Goal: Task Accomplishment & Management: Manage account settings

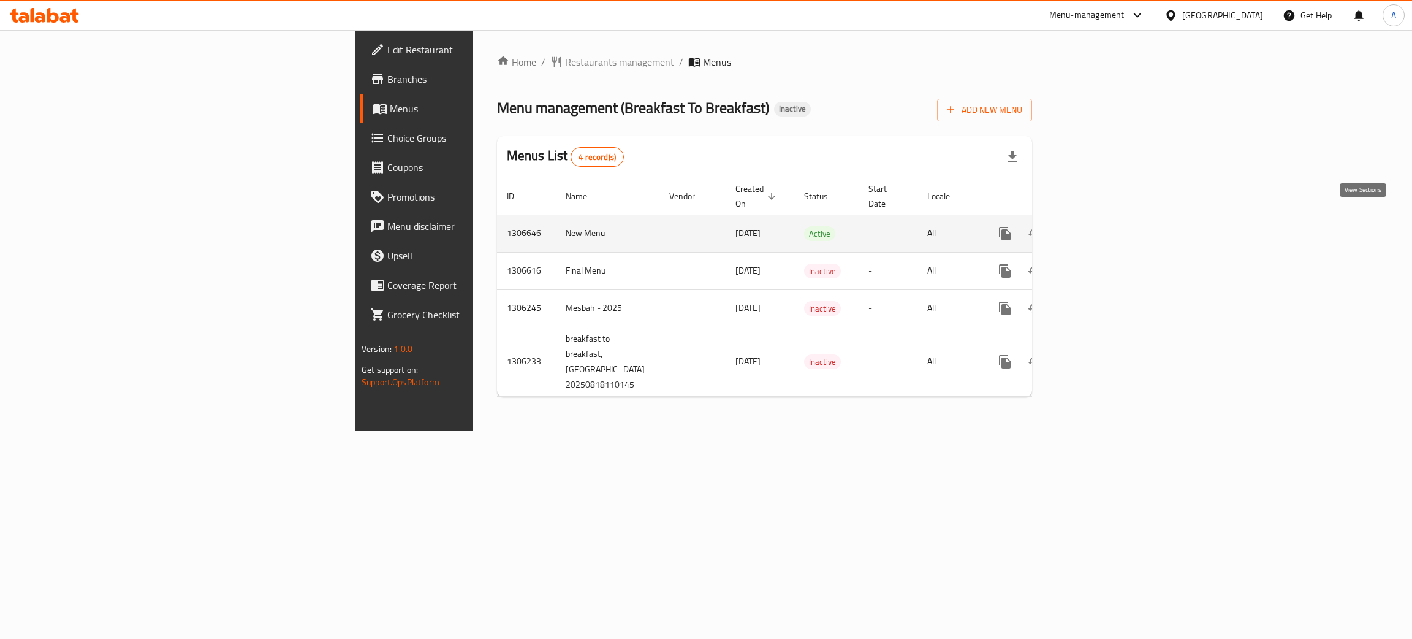
click at [1108, 222] on link "enhanced table" at bounding box center [1093, 233] width 29 height 29
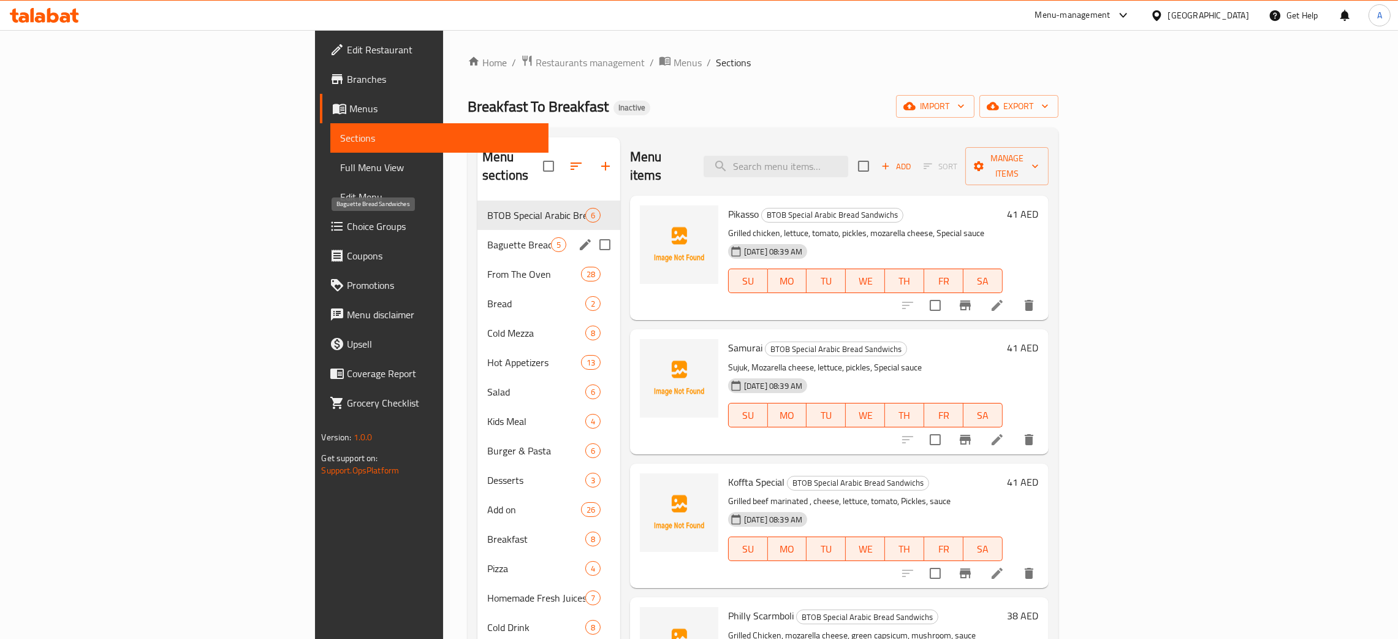
click at [487, 237] on span "Baguette Bread Sandwiches" at bounding box center [519, 244] width 64 height 15
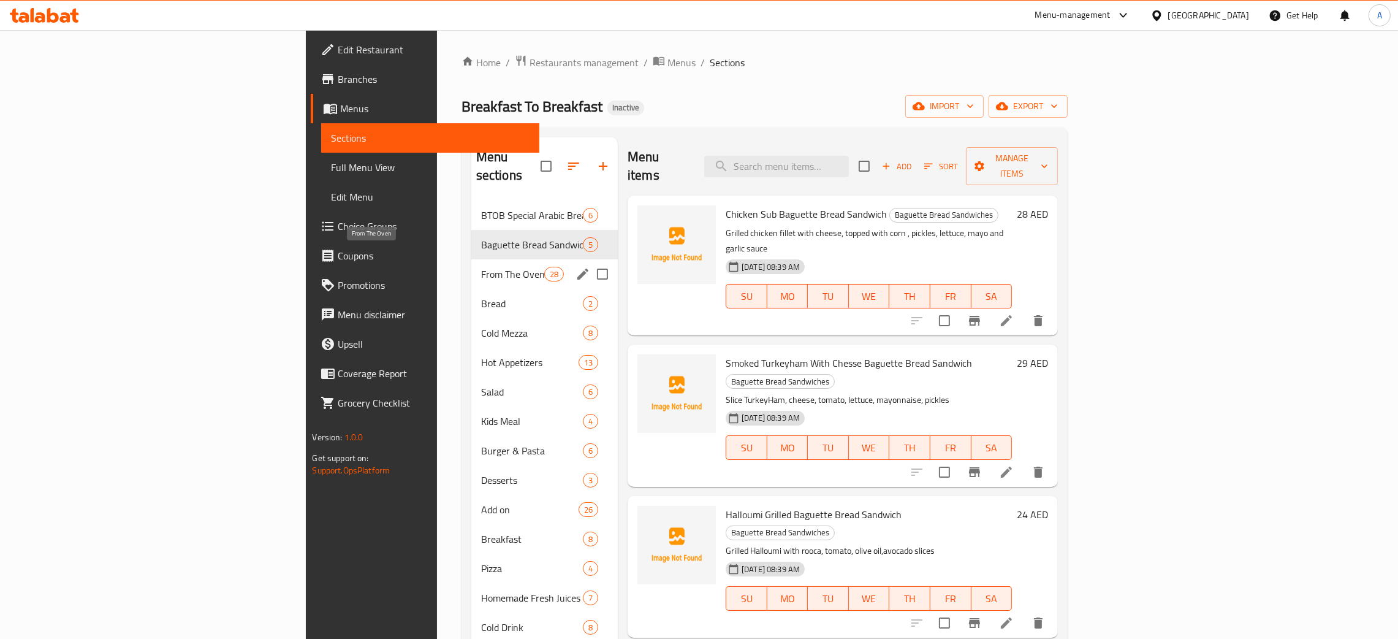
click at [481, 267] on span "From The Oven" at bounding box center [512, 274] width 63 height 15
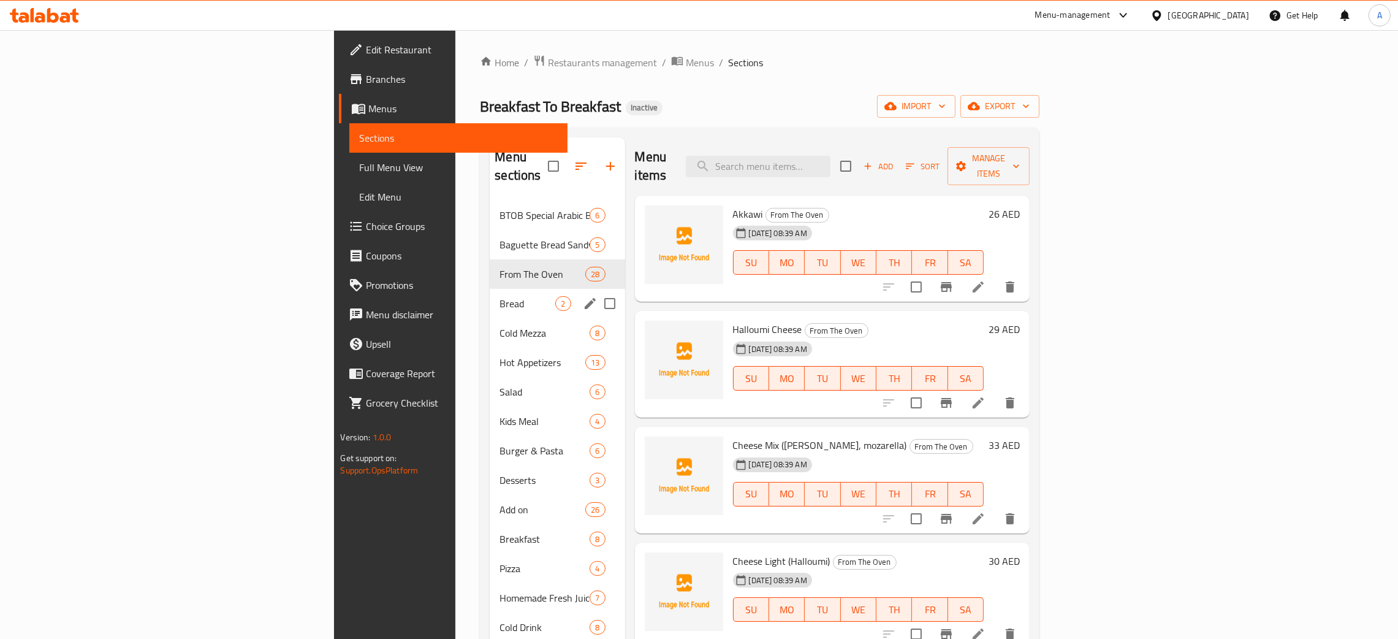
click at [499, 296] on span "Bread" at bounding box center [527, 303] width 56 height 15
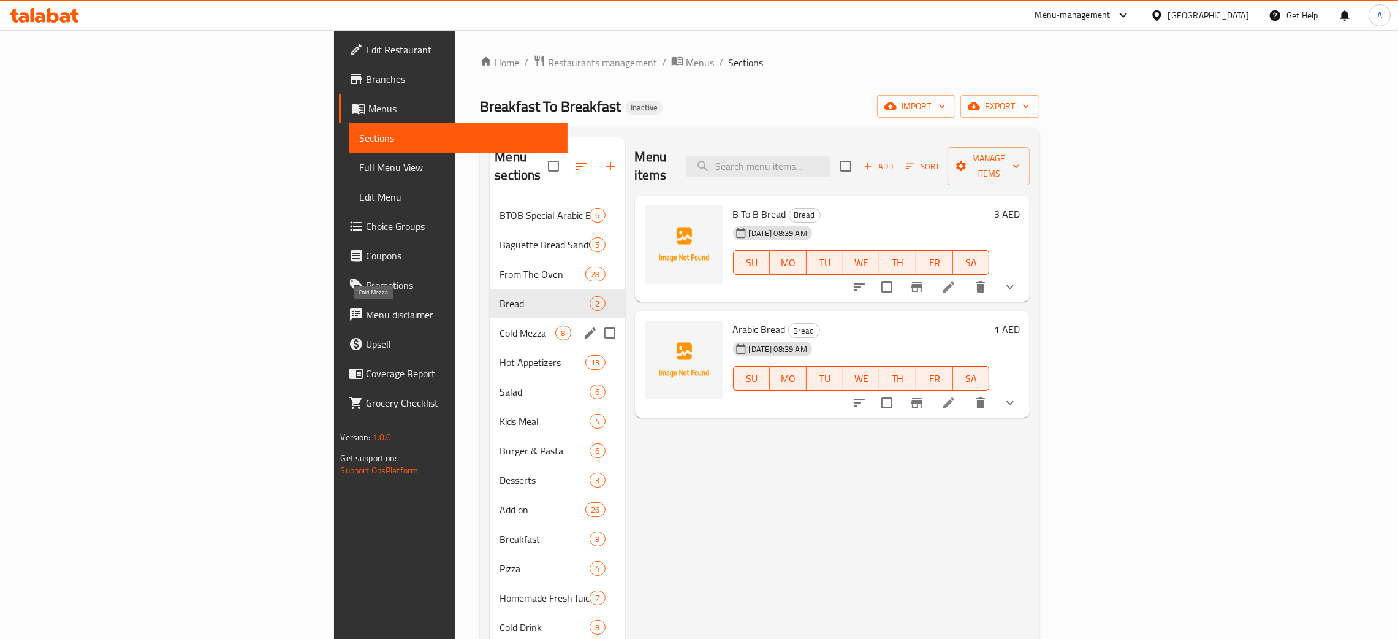
click at [499, 325] on span "Cold Mezza" at bounding box center [527, 332] width 56 height 15
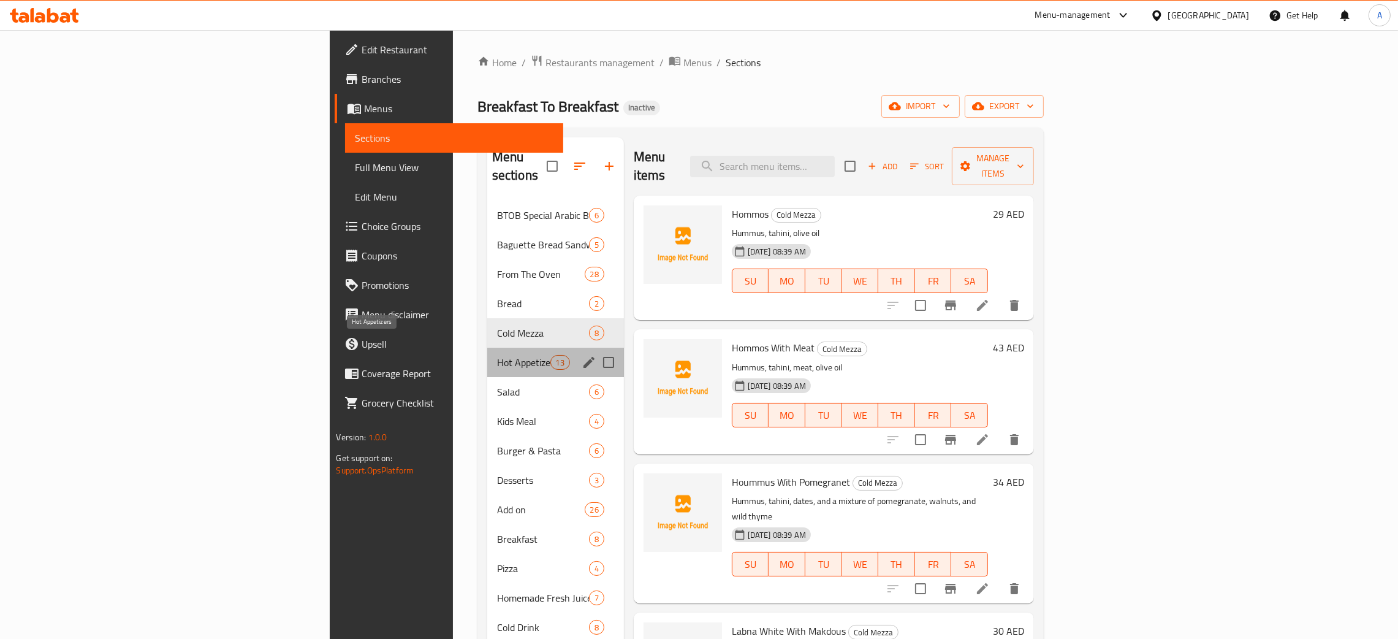
click at [497, 355] on span "Hot Appetizers" at bounding box center [523, 362] width 53 height 15
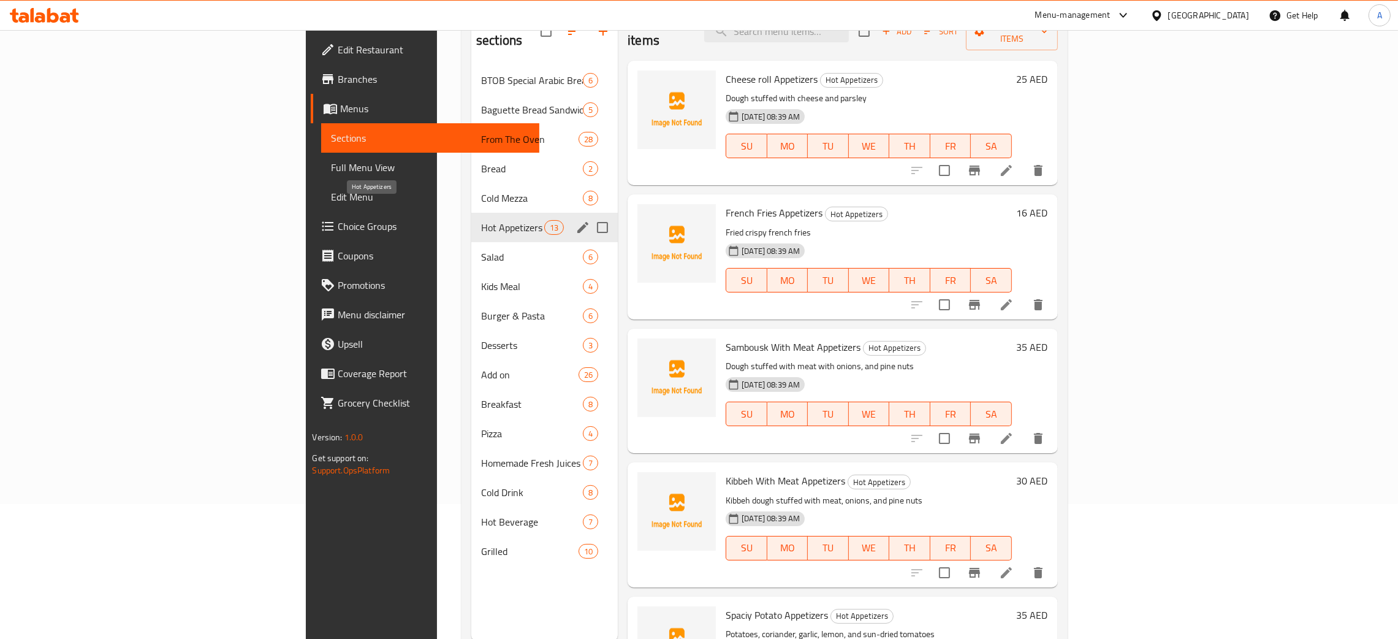
scroll to position [173, 0]
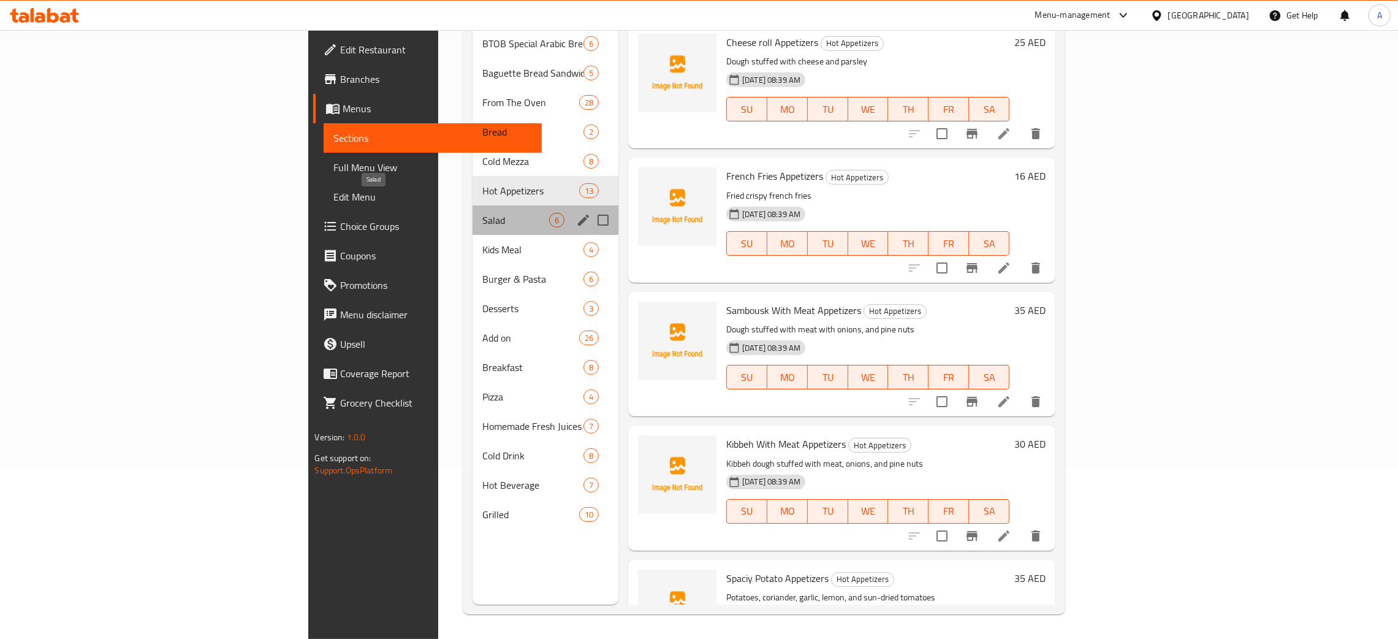
click at [482, 213] on span "Salad" at bounding box center [515, 220] width 67 height 15
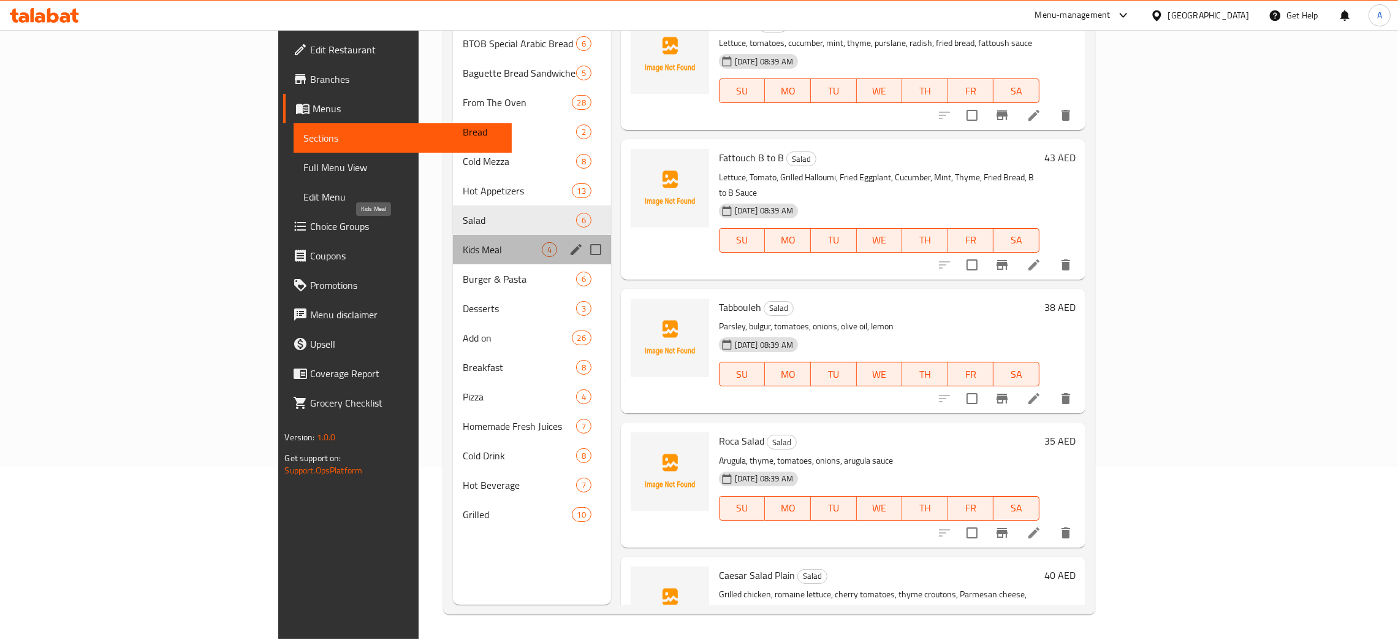
click at [463, 242] on span "Kids Meal" at bounding box center [502, 249] width 79 height 15
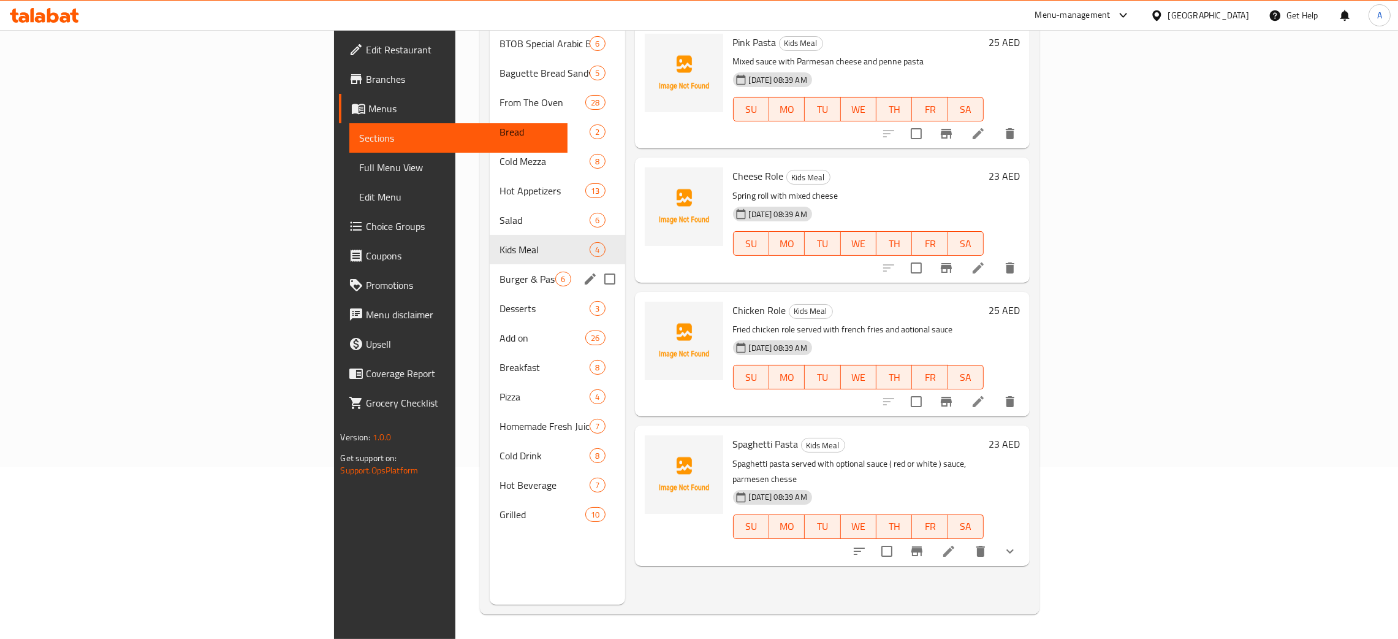
click at [490, 267] on div "Burger & Pasta 6" at bounding box center [557, 278] width 135 height 29
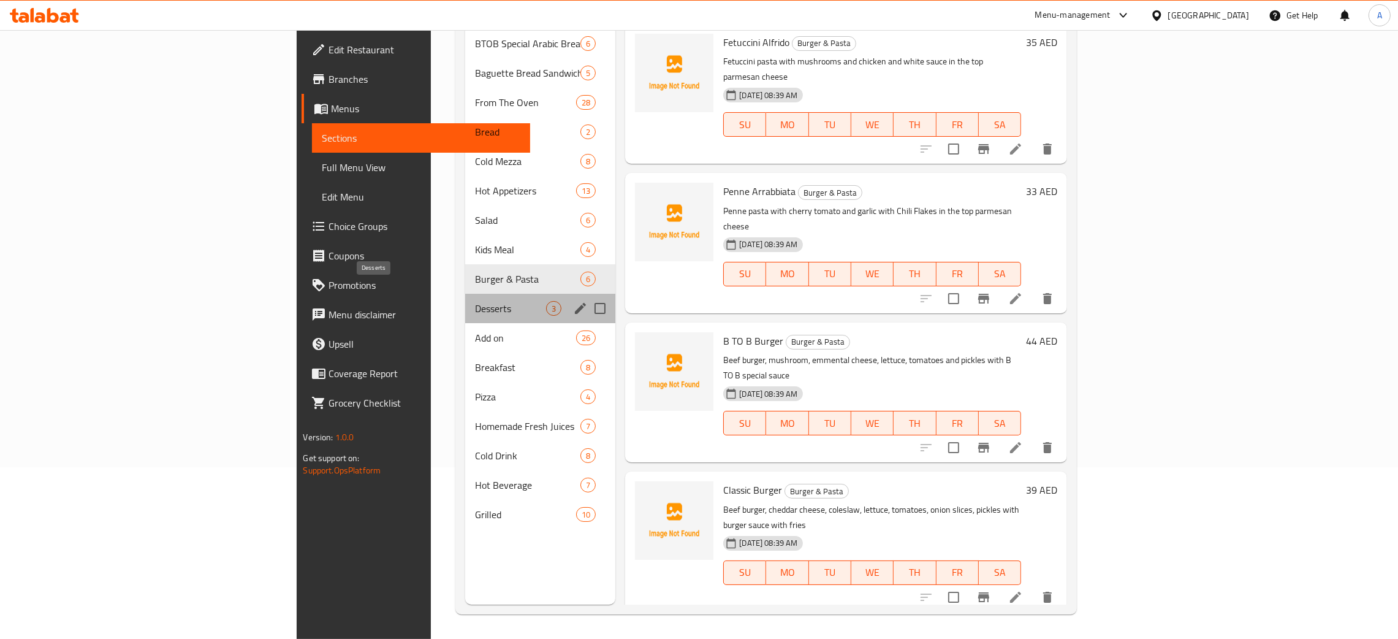
click at [475, 301] on span "Desserts" at bounding box center [510, 308] width 71 height 15
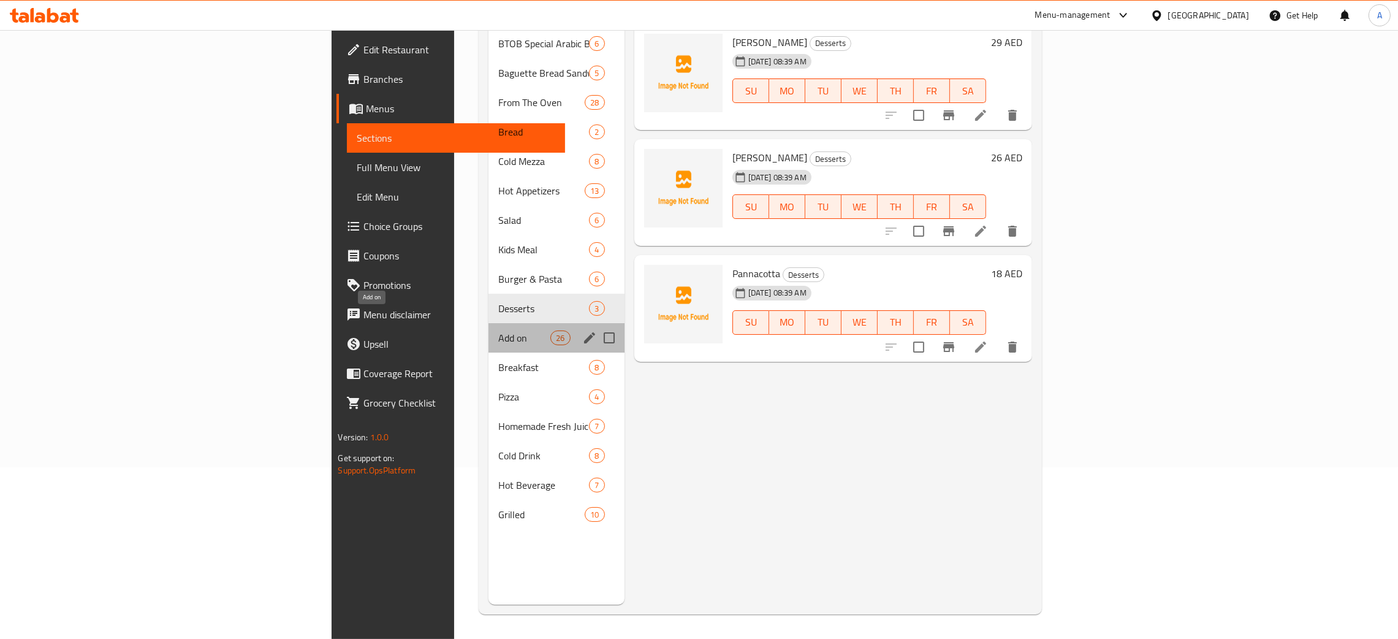
click at [498, 330] on span "Add on" at bounding box center [524, 337] width 52 height 15
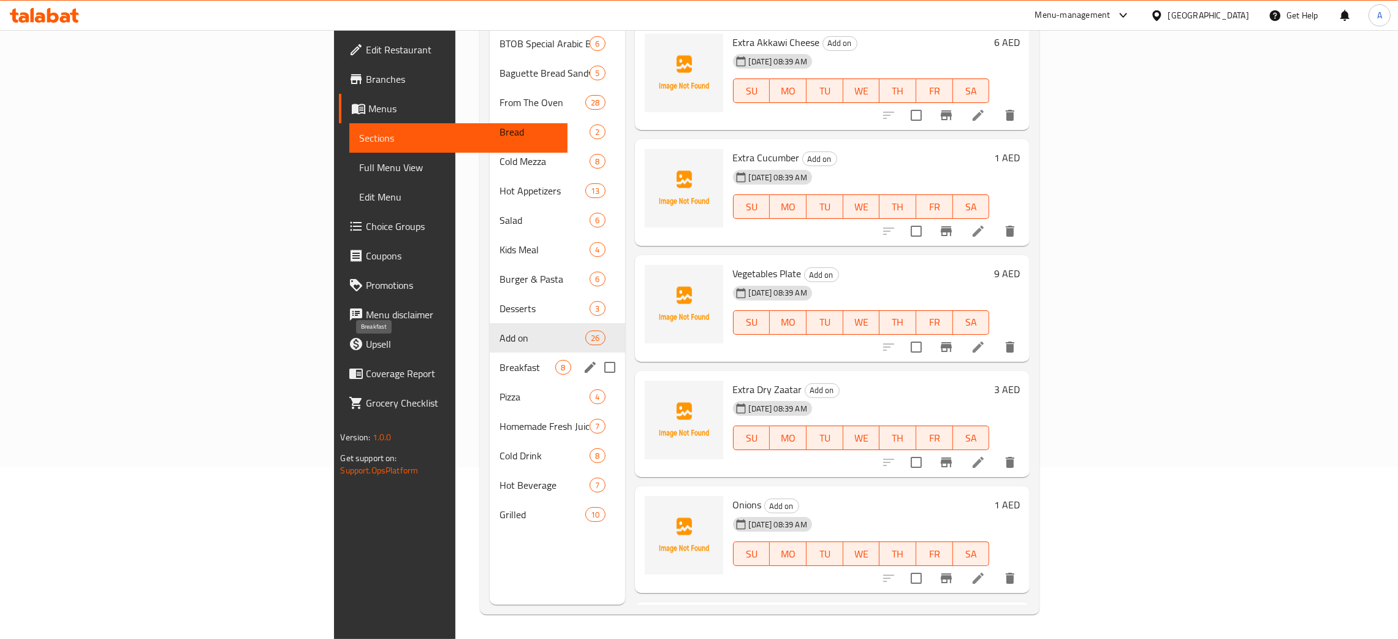
click at [499, 360] on span "Breakfast" at bounding box center [527, 367] width 56 height 15
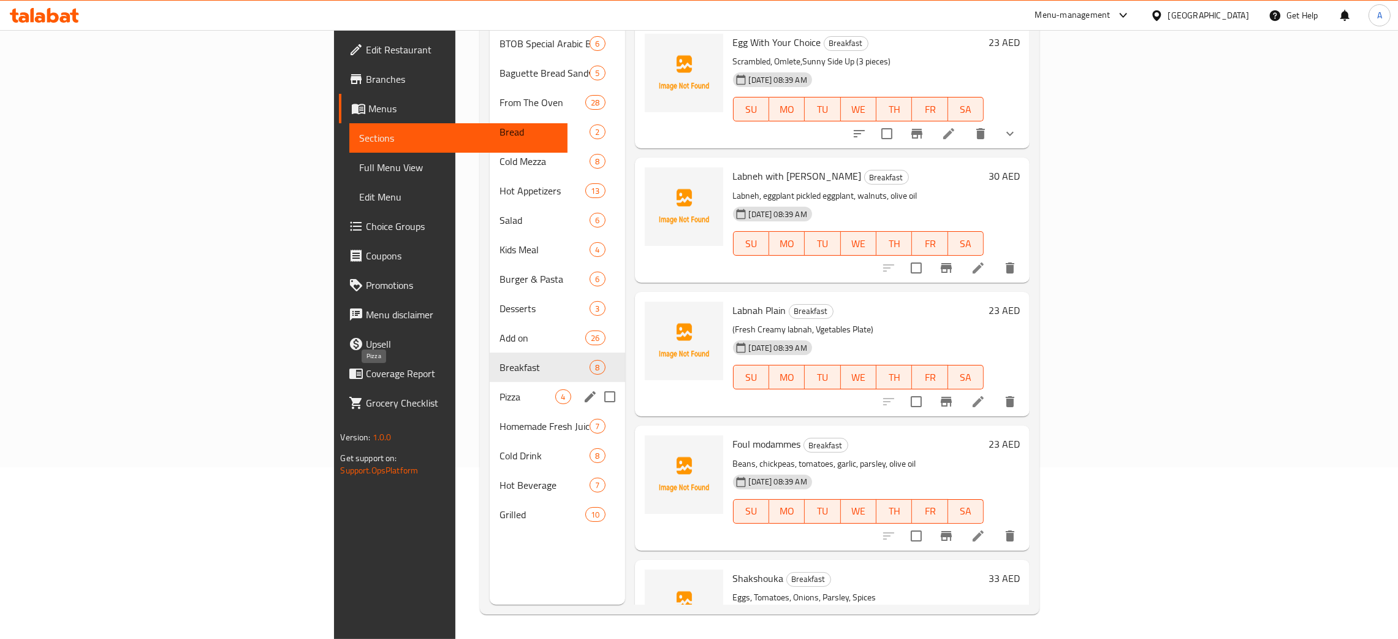
click at [499, 389] on span "Pizza" at bounding box center [527, 396] width 56 height 15
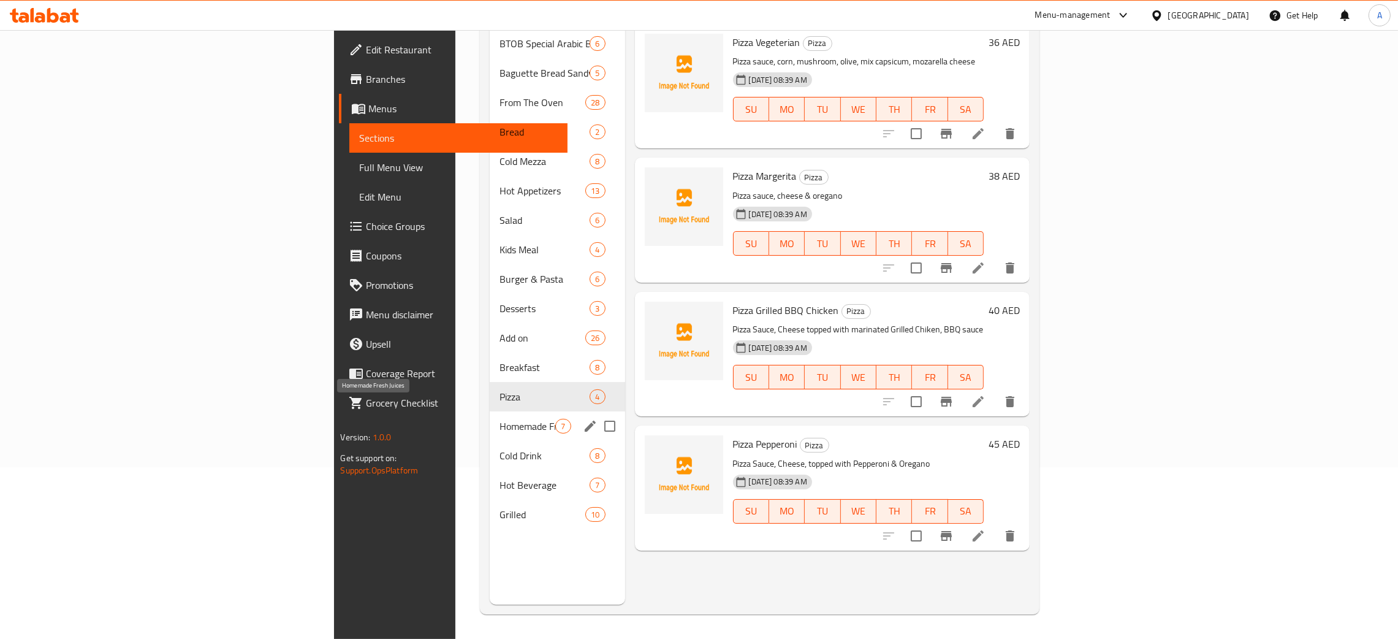
click at [499, 419] on span "Homemade Fresh Juices" at bounding box center [527, 426] width 56 height 15
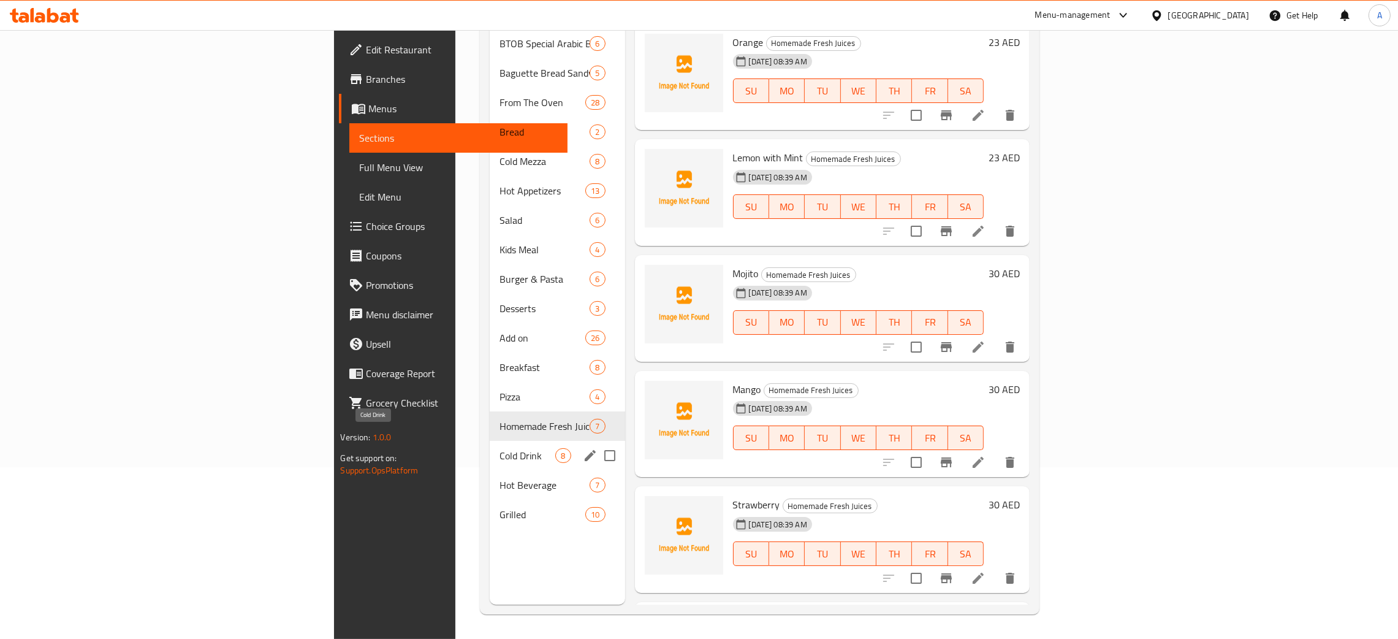
click at [499, 448] on span "Cold Drink" at bounding box center [527, 455] width 56 height 15
click at [499, 477] on span "Hot Beverage" at bounding box center [527, 484] width 56 height 15
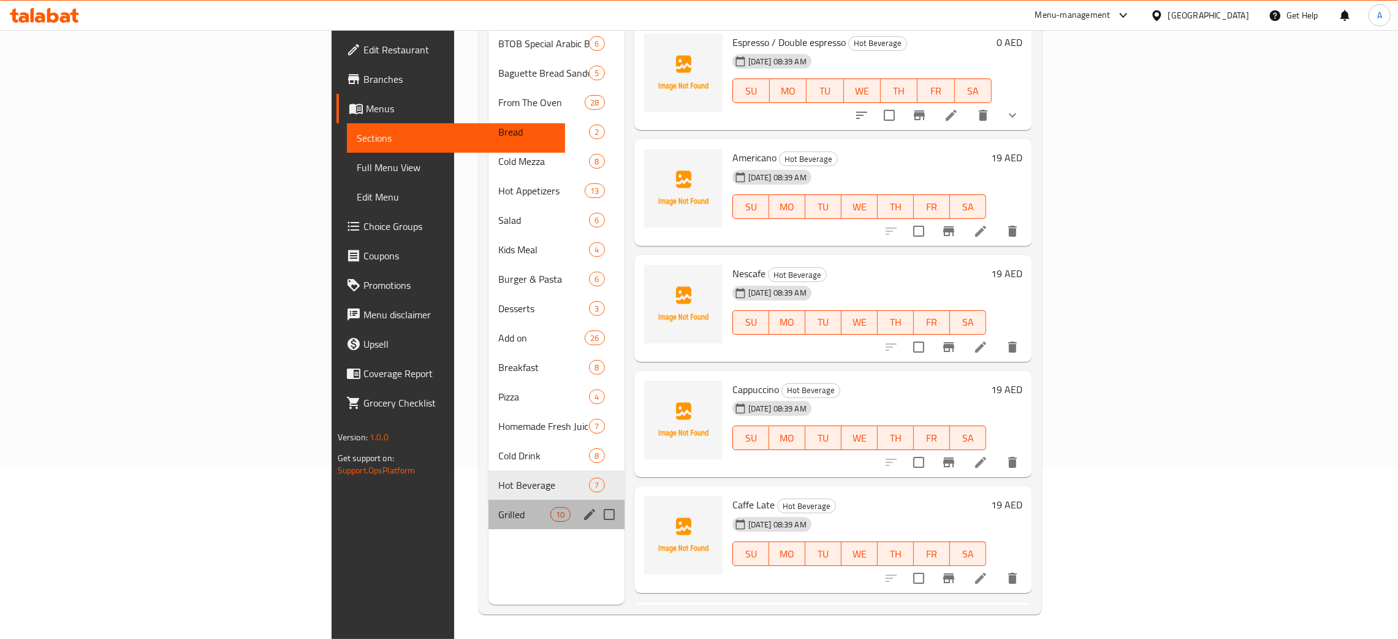
click at [488, 507] on div "Grilled 10" at bounding box center [556, 513] width 136 height 29
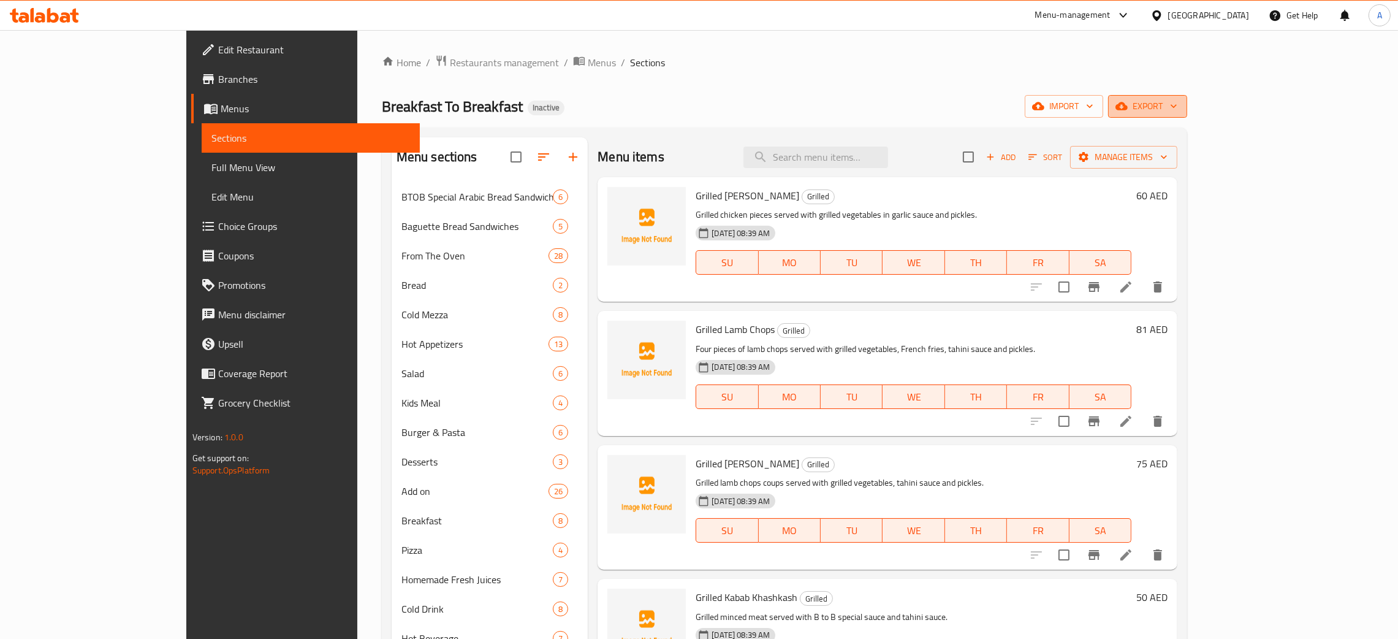
click at [1180, 102] on icon "button" at bounding box center [1173, 106] width 12 height 12
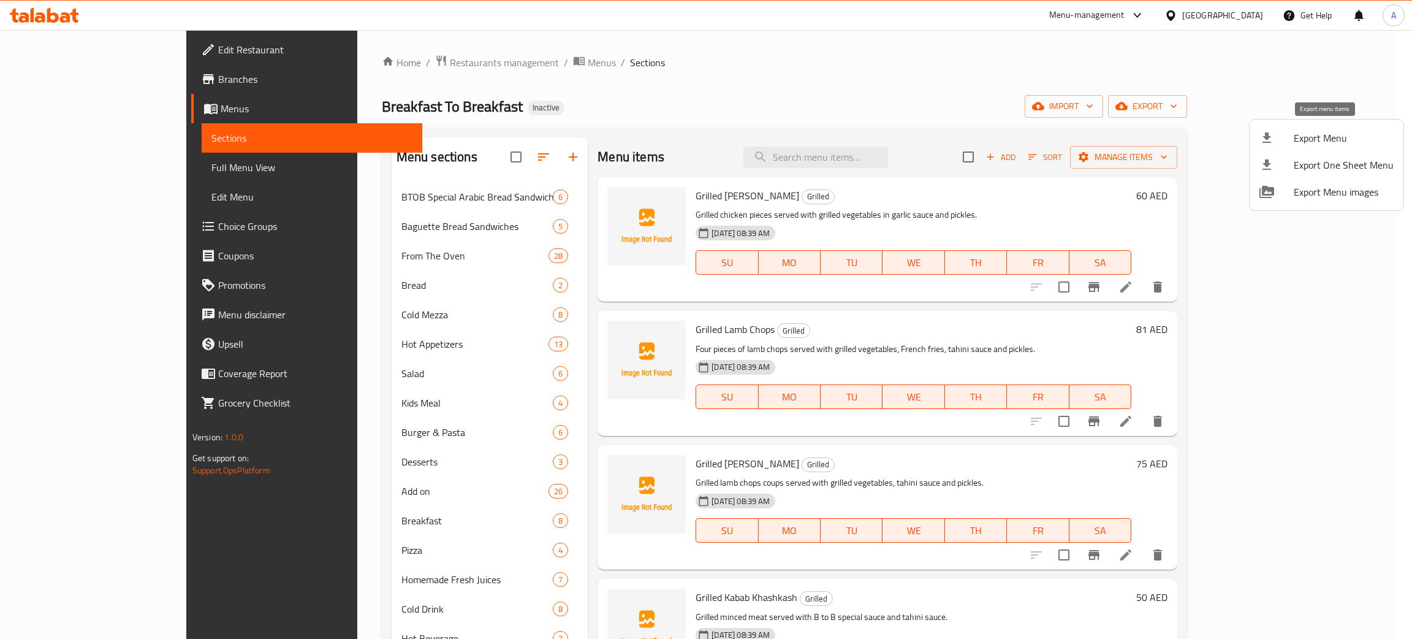
click at [1310, 131] on span "Export Menu" at bounding box center [1344, 138] width 100 height 15
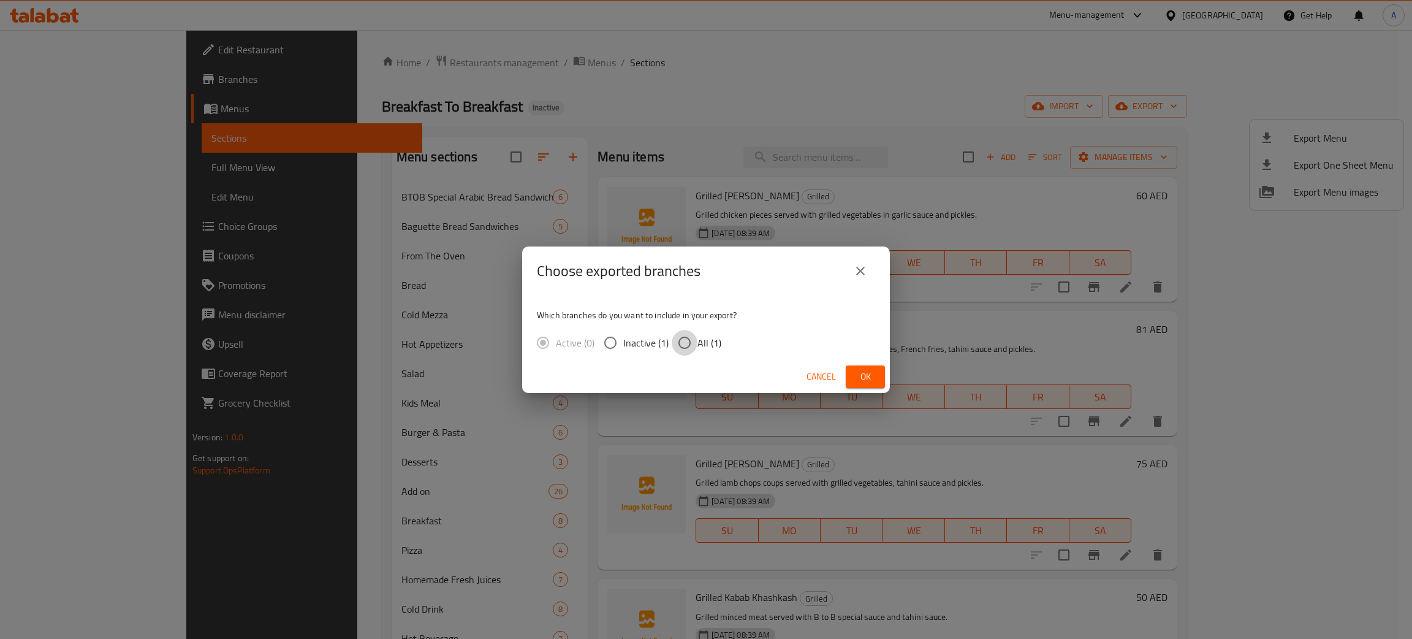
drag, startPoint x: 679, startPoint y: 343, endPoint x: 777, endPoint y: 380, distance: 104.7
click at [680, 343] on input "All (1)" at bounding box center [685, 343] width 26 height 26
radio input "true"
click at [867, 382] on span "Ok" at bounding box center [866, 376] width 20 height 15
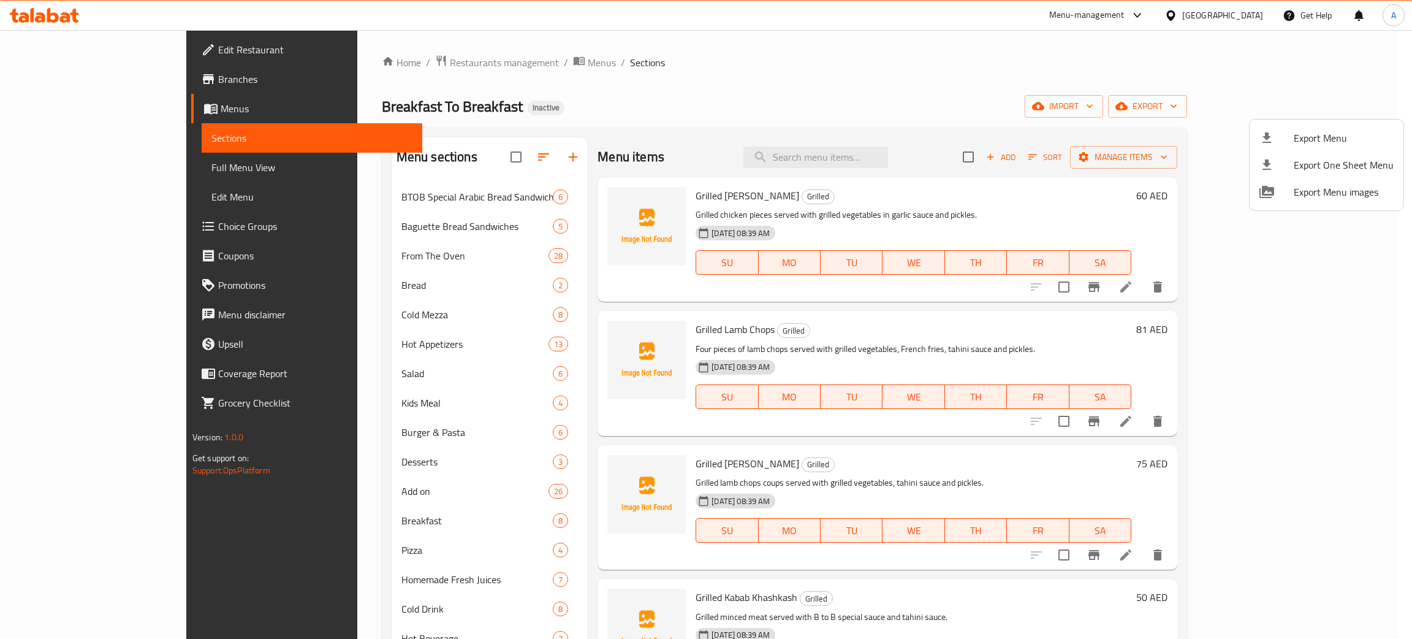
click at [50, 11] on div at bounding box center [706, 319] width 1412 height 639
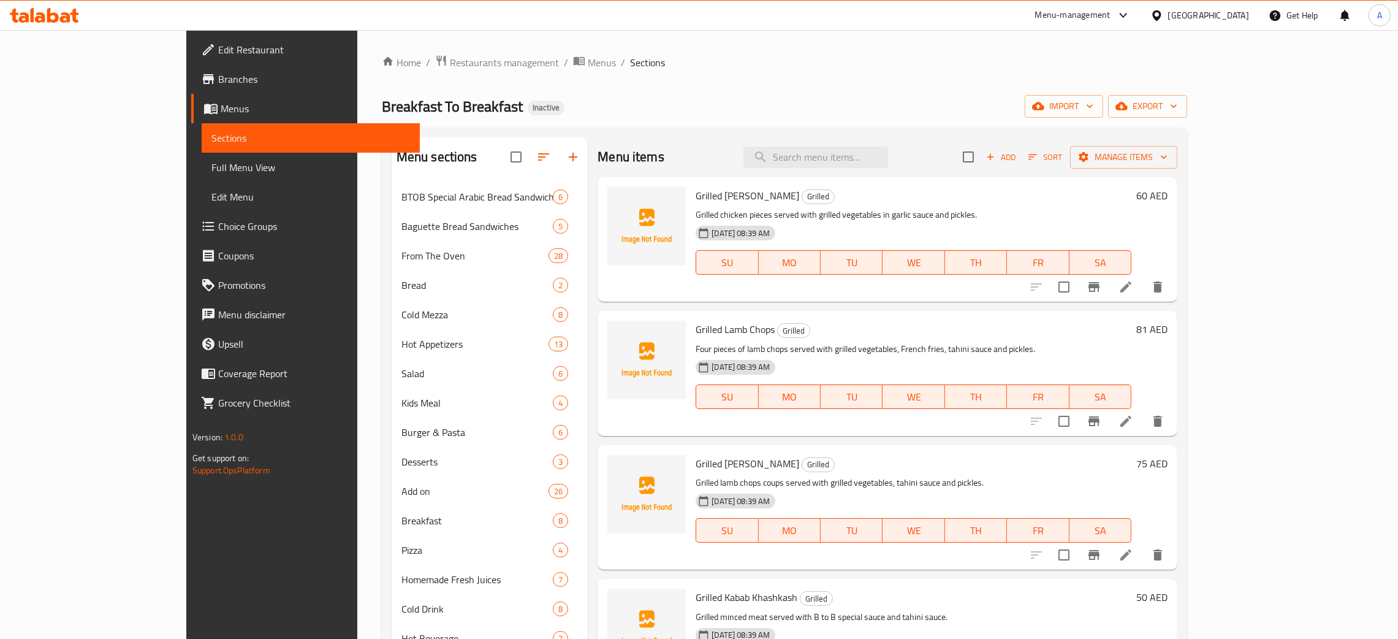
click at [46, 20] on icon at bounding box center [44, 15] width 69 height 15
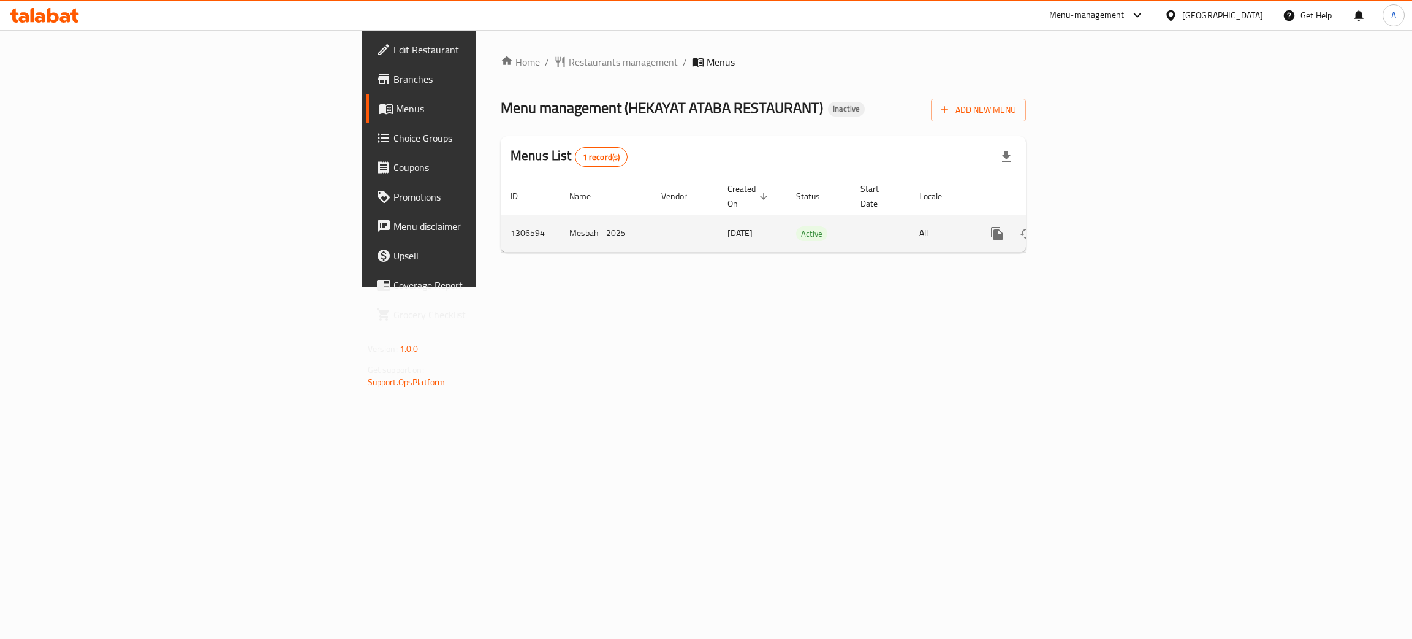
click at [1091, 228] on icon "enhanced table" at bounding box center [1085, 233] width 11 height 11
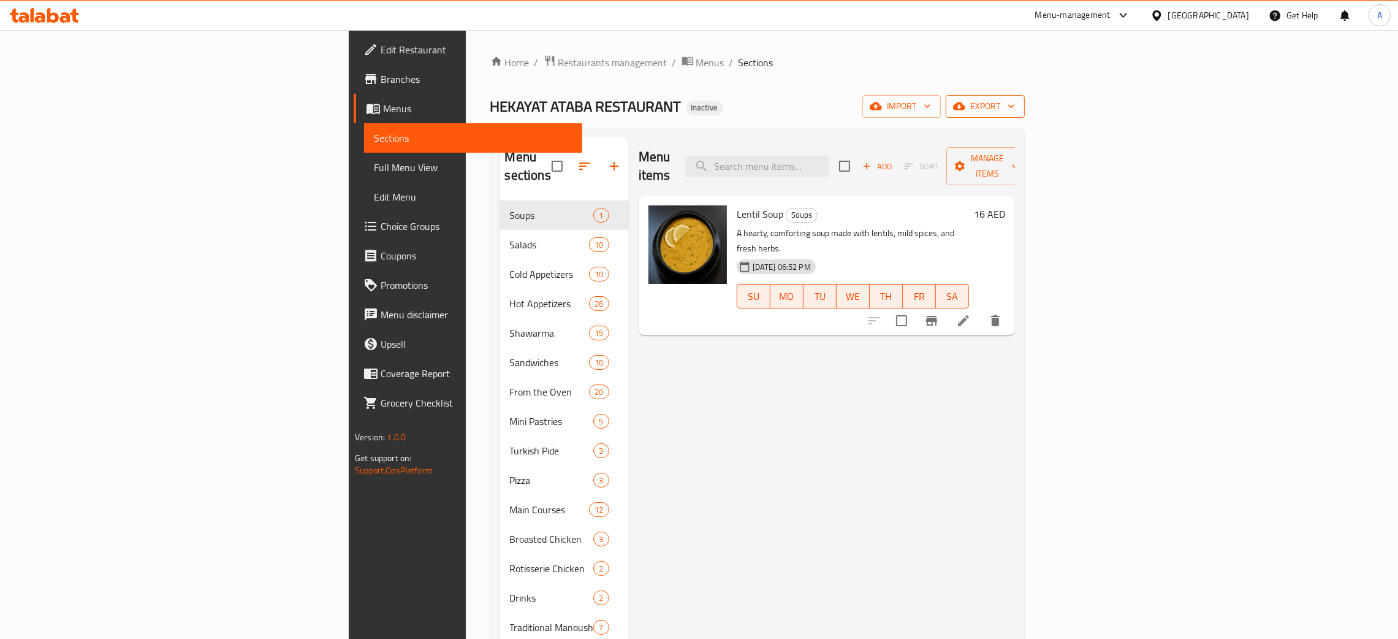
click at [1017, 101] on icon "button" at bounding box center [1011, 106] width 12 height 12
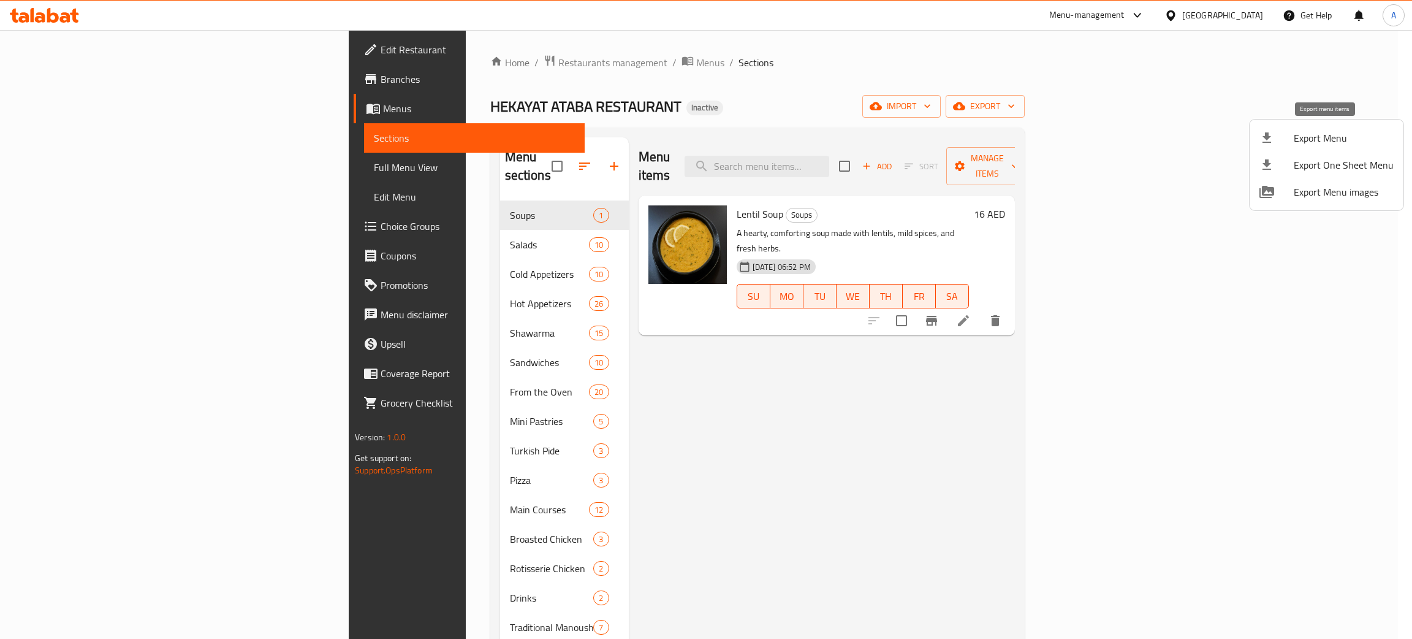
click at [1328, 131] on span "Export Menu" at bounding box center [1344, 138] width 100 height 15
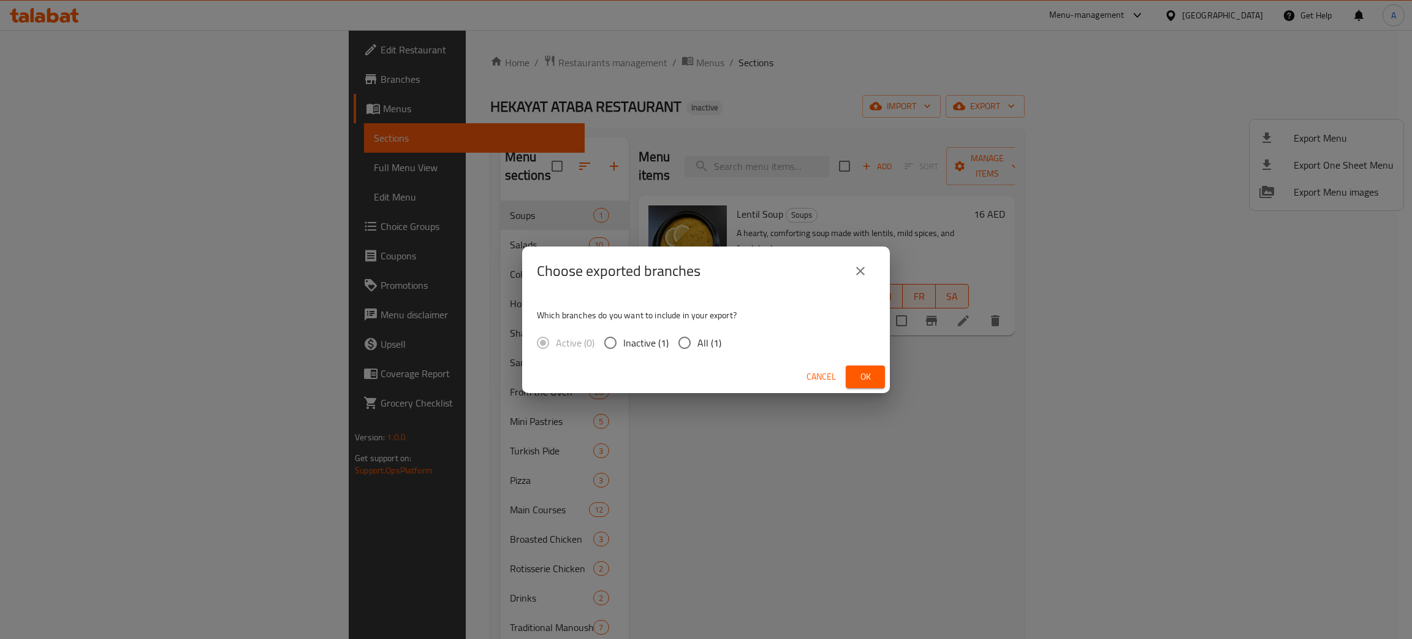
click at [682, 340] on input "All (1)" at bounding box center [685, 343] width 26 height 26
radio input "true"
click at [867, 370] on span "Ok" at bounding box center [866, 376] width 20 height 15
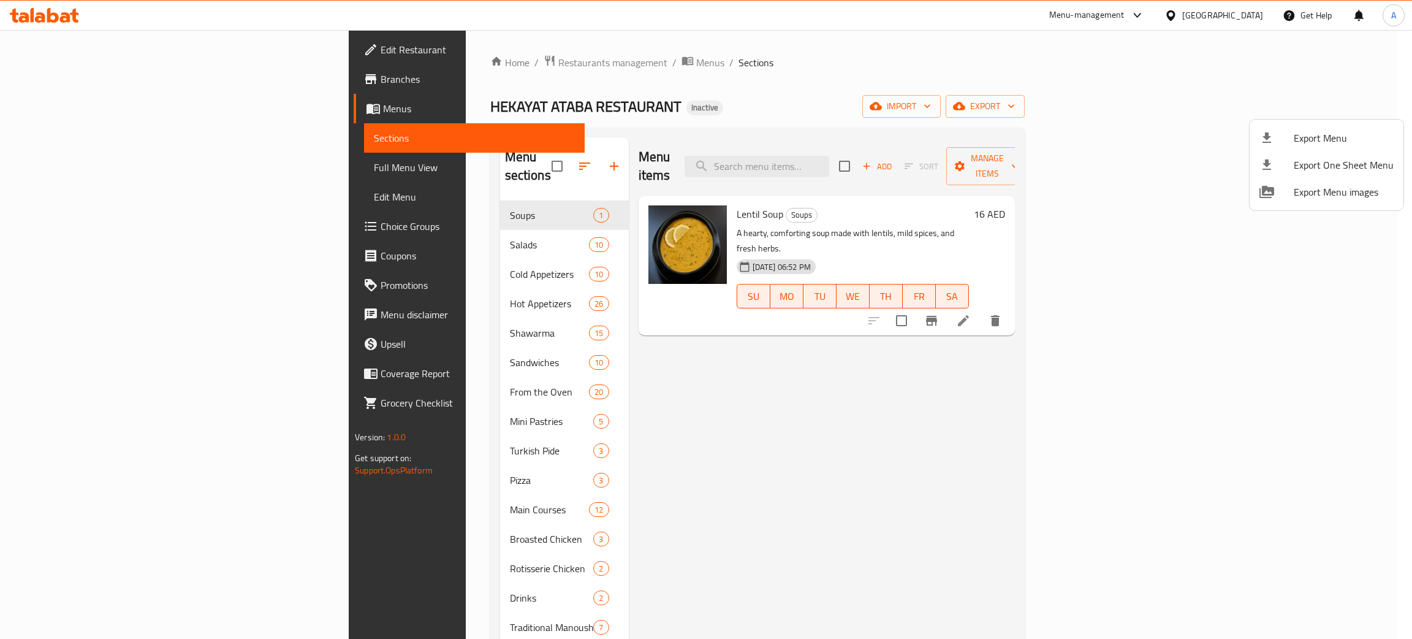
click at [72, 44] on div at bounding box center [706, 319] width 1412 height 639
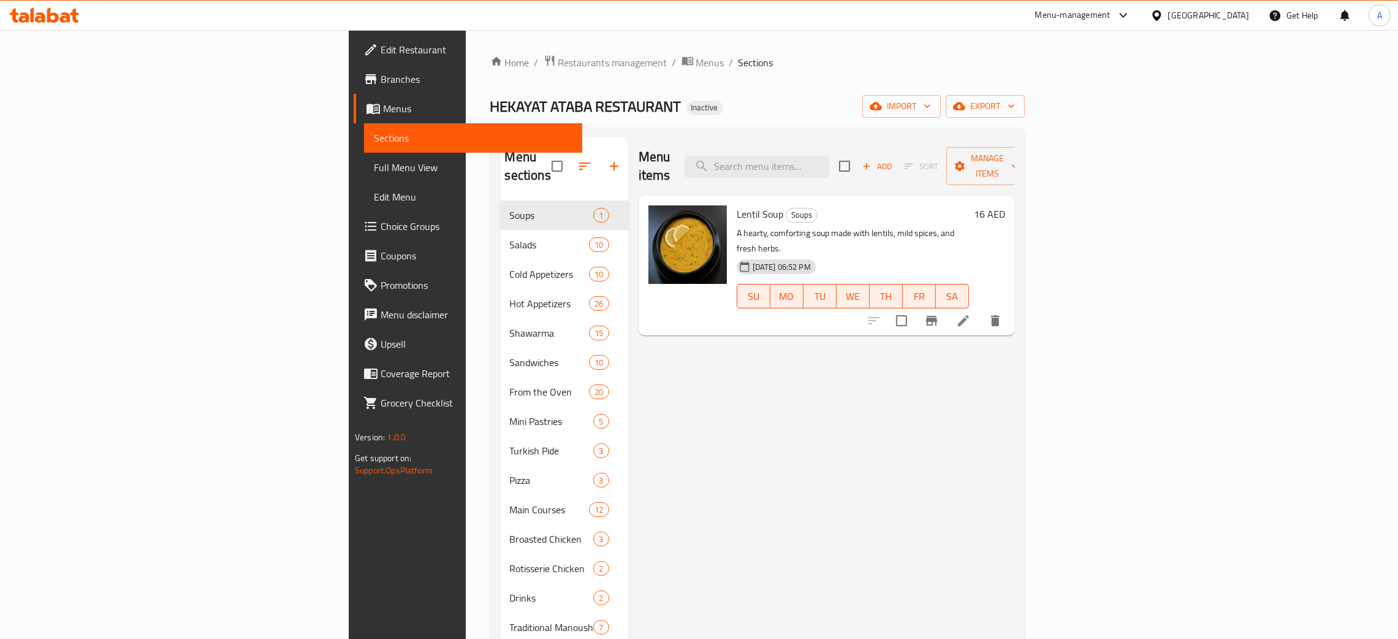
click at [381, 44] on span "Edit Restaurant" at bounding box center [477, 49] width 192 height 15
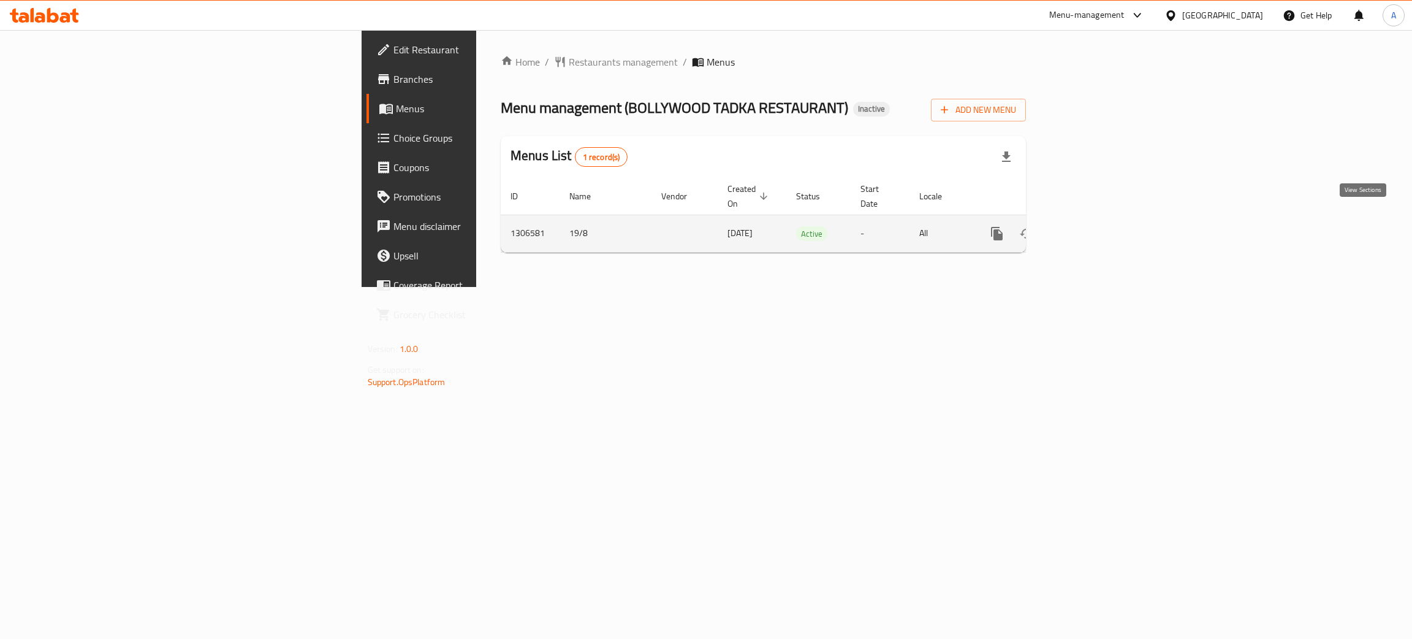
click at [1091, 228] on icon "enhanced table" at bounding box center [1085, 233] width 11 height 11
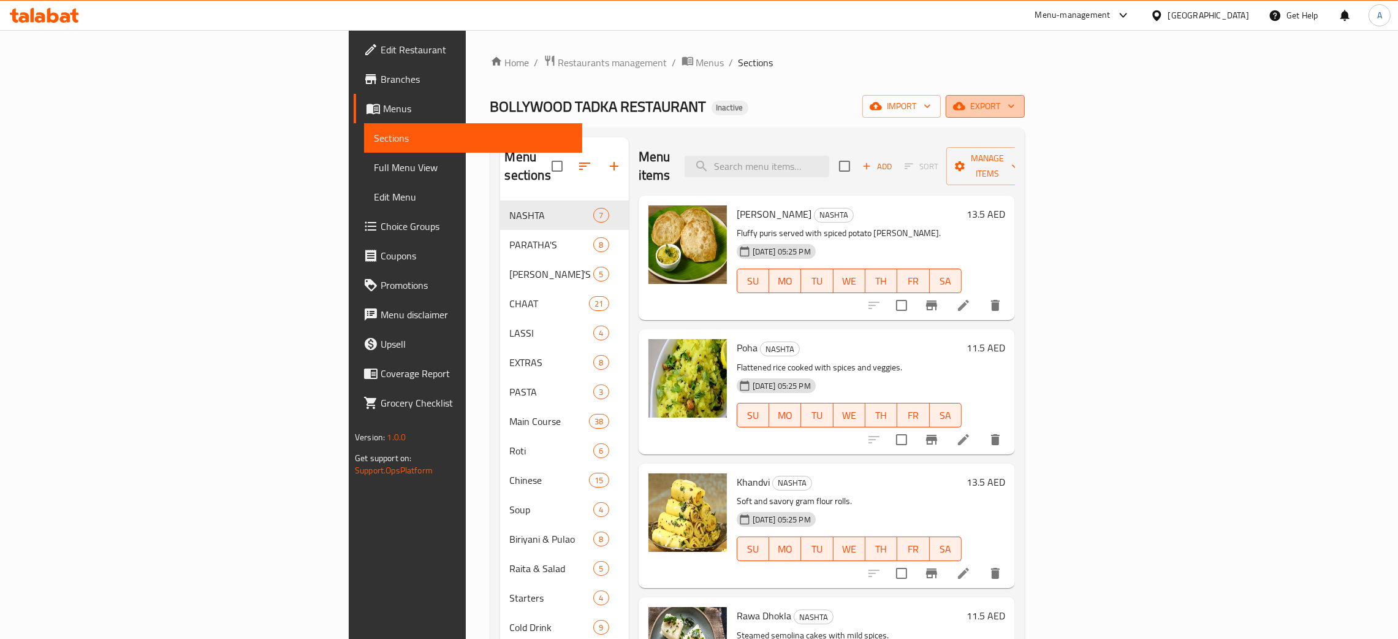
click at [1015, 108] on span "export" at bounding box center [984, 106] width 59 height 15
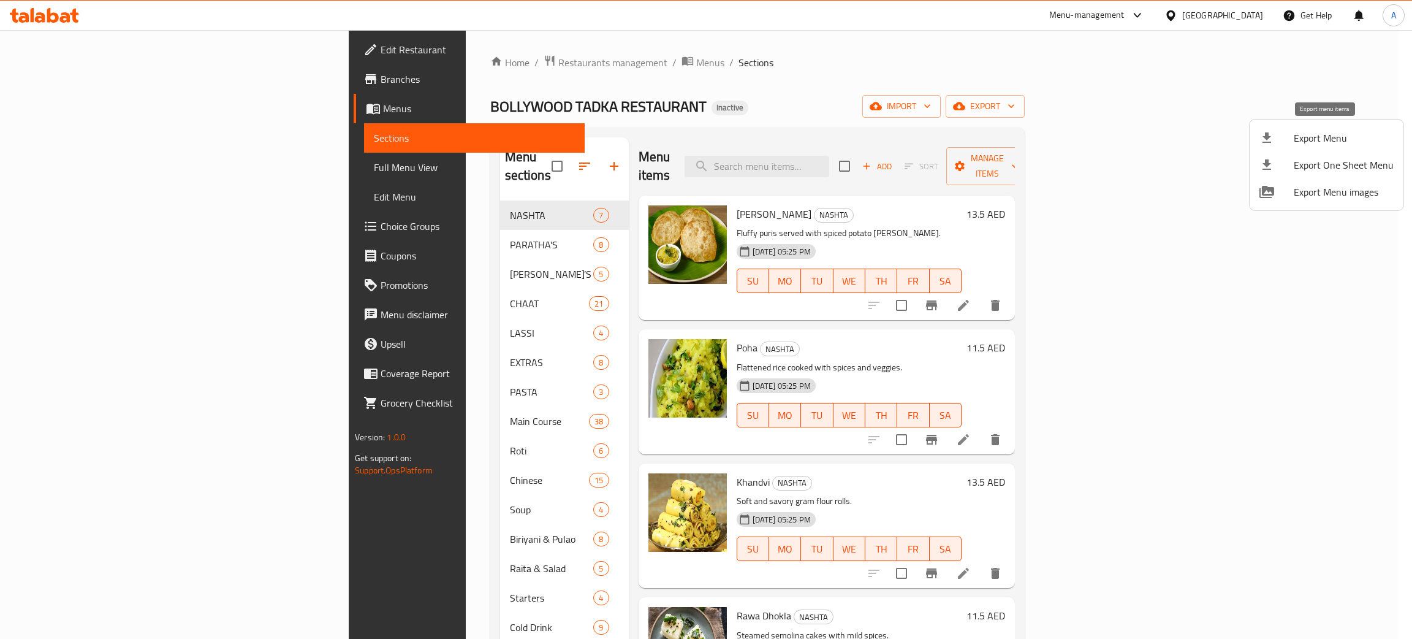
click at [1328, 131] on span "Export Menu" at bounding box center [1344, 138] width 100 height 15
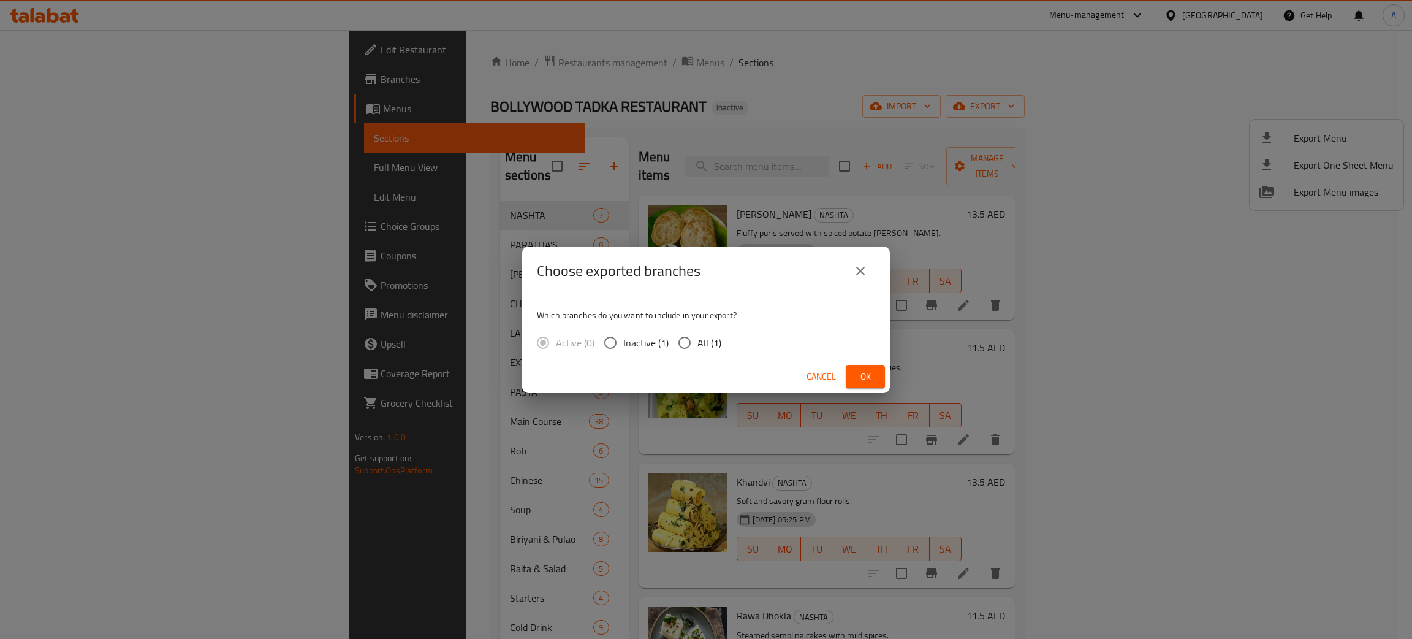
click at [683, 349] on input "All (1)" at bounding box center [685, 343] width 26 height 26
radio input "true"
click at [851, 369] on button "Ok" at bounding box center [865, 376] width 39 height 23
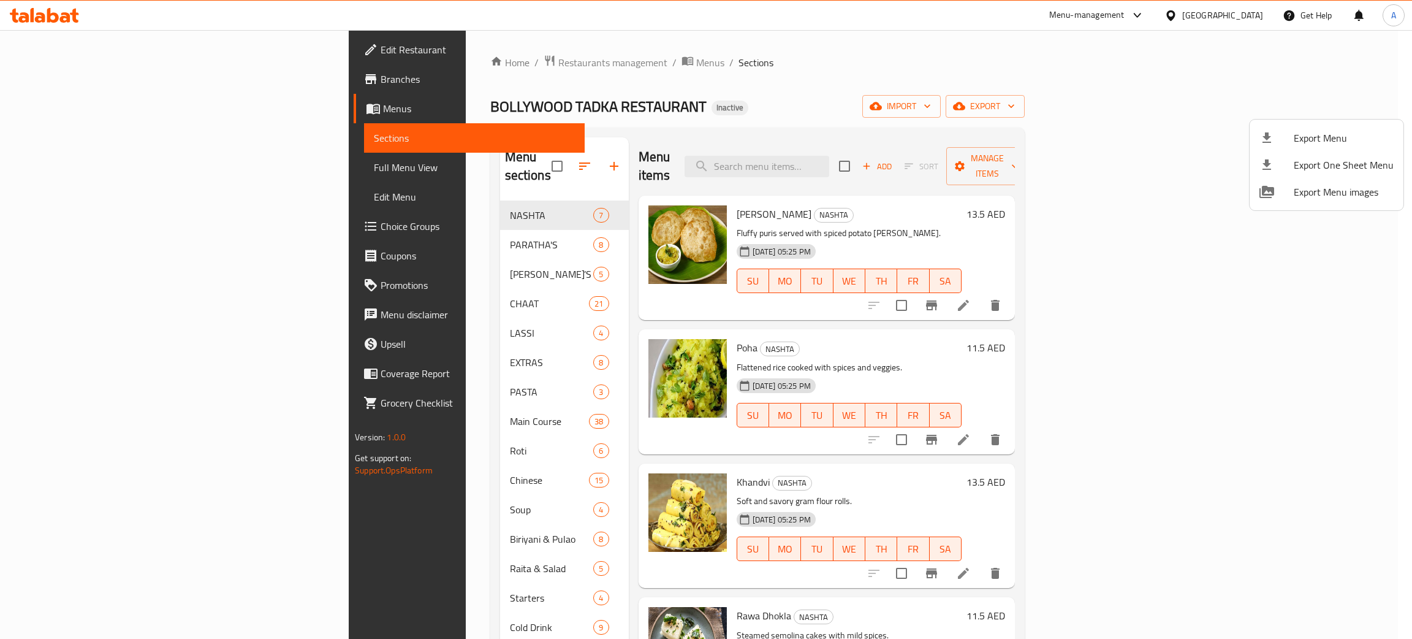
click at [58, 44] on div at bounding box center [706, 319] width 1412 height 639
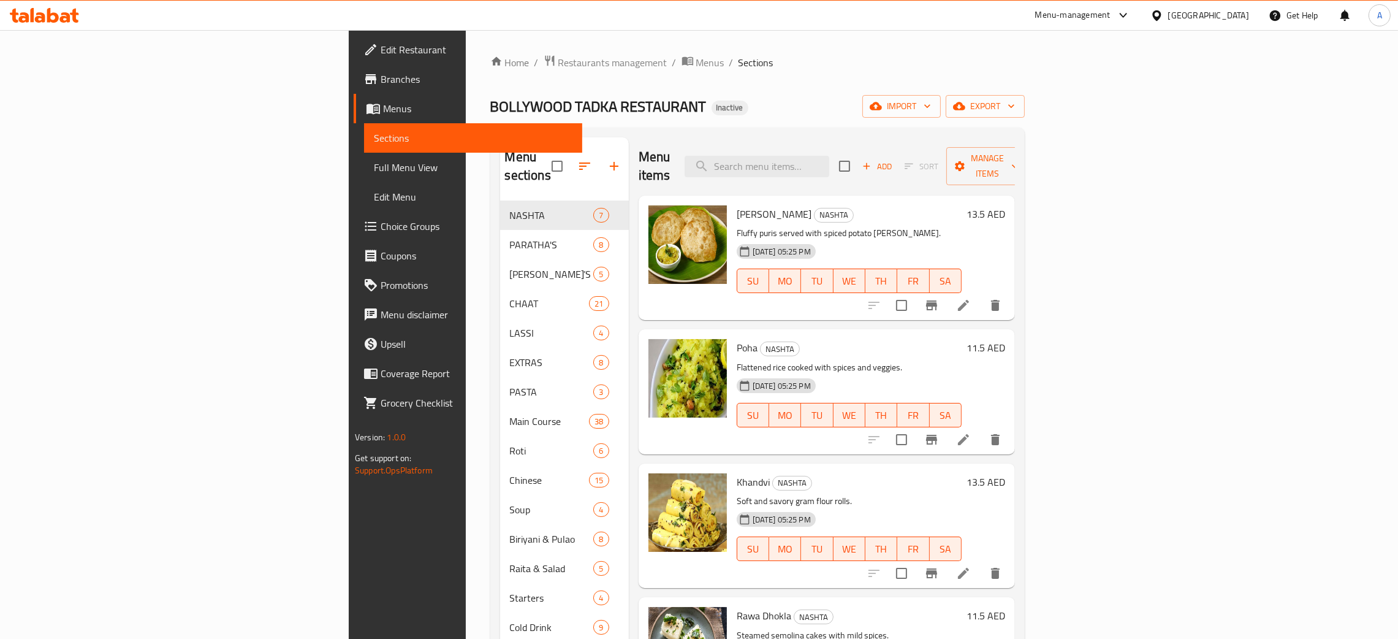
click at [381, 43] on span "Edit Restaurant" at bounding box center [477, 49] width 192 height 15
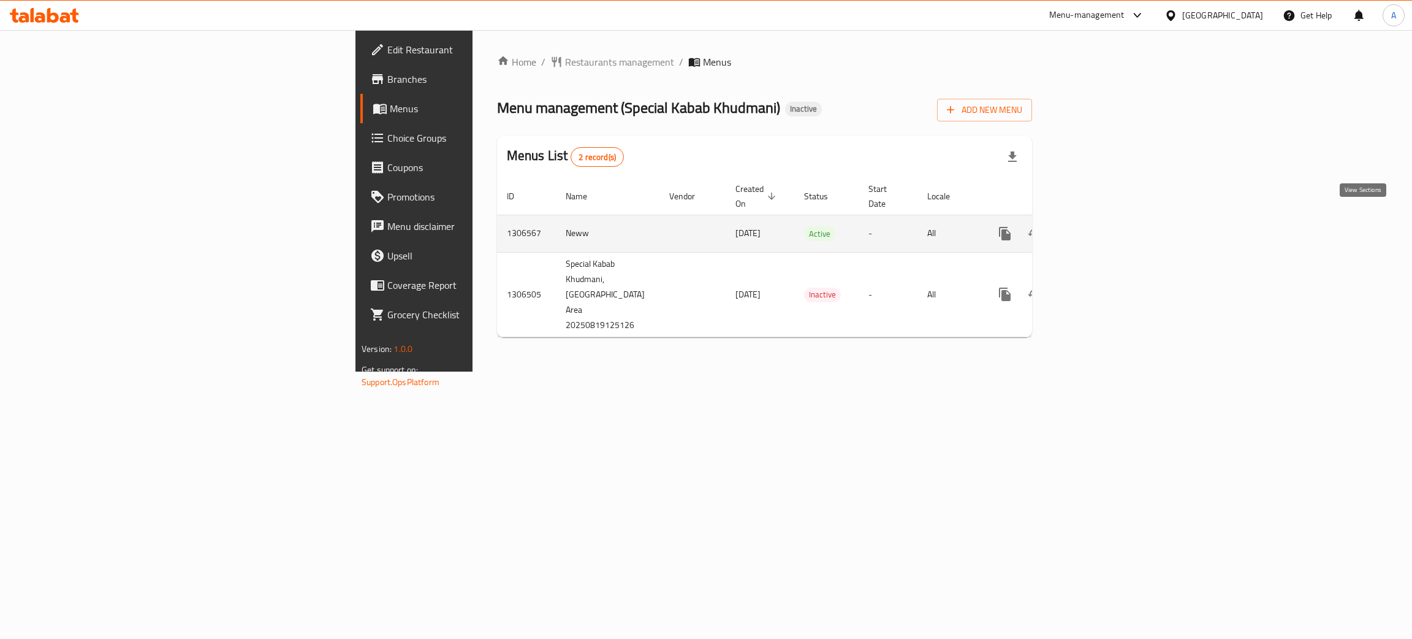
click at [1101, 226] on icon "enhanced table" at bounding box center [1093, 233] width 15 height 15
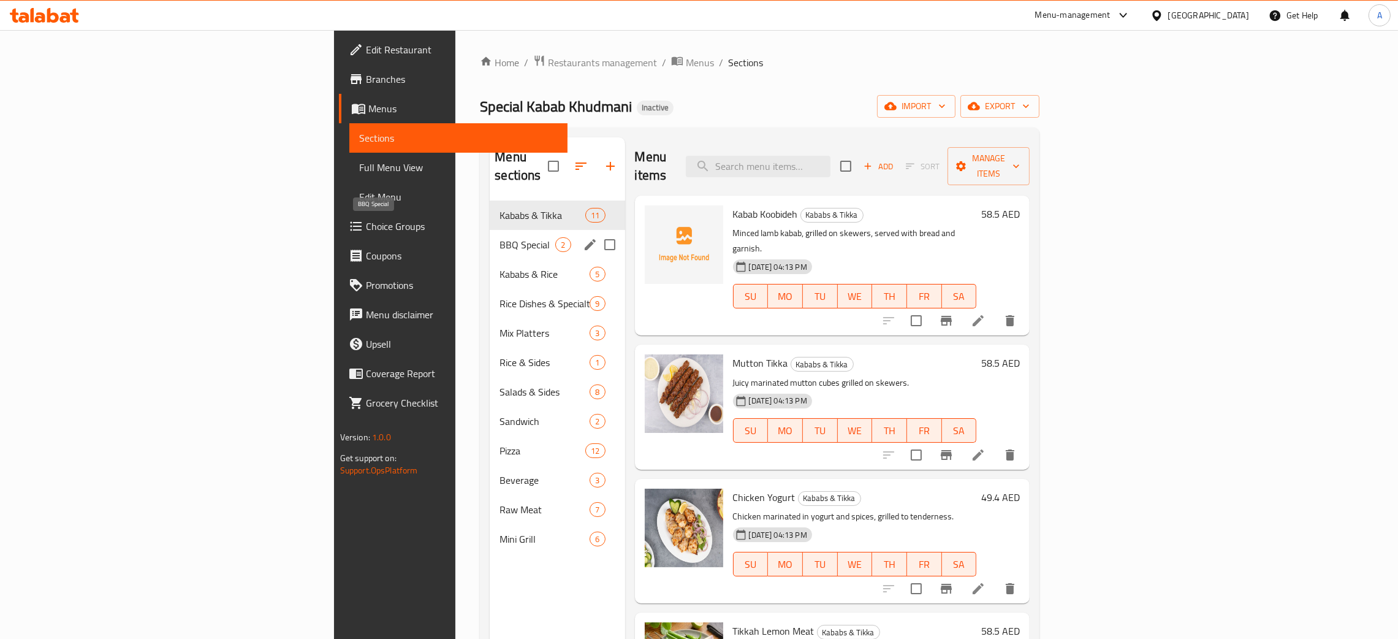
click at [499, 237] on span "BBQ Special" at bounding box center [527, 244] width 56 height 15
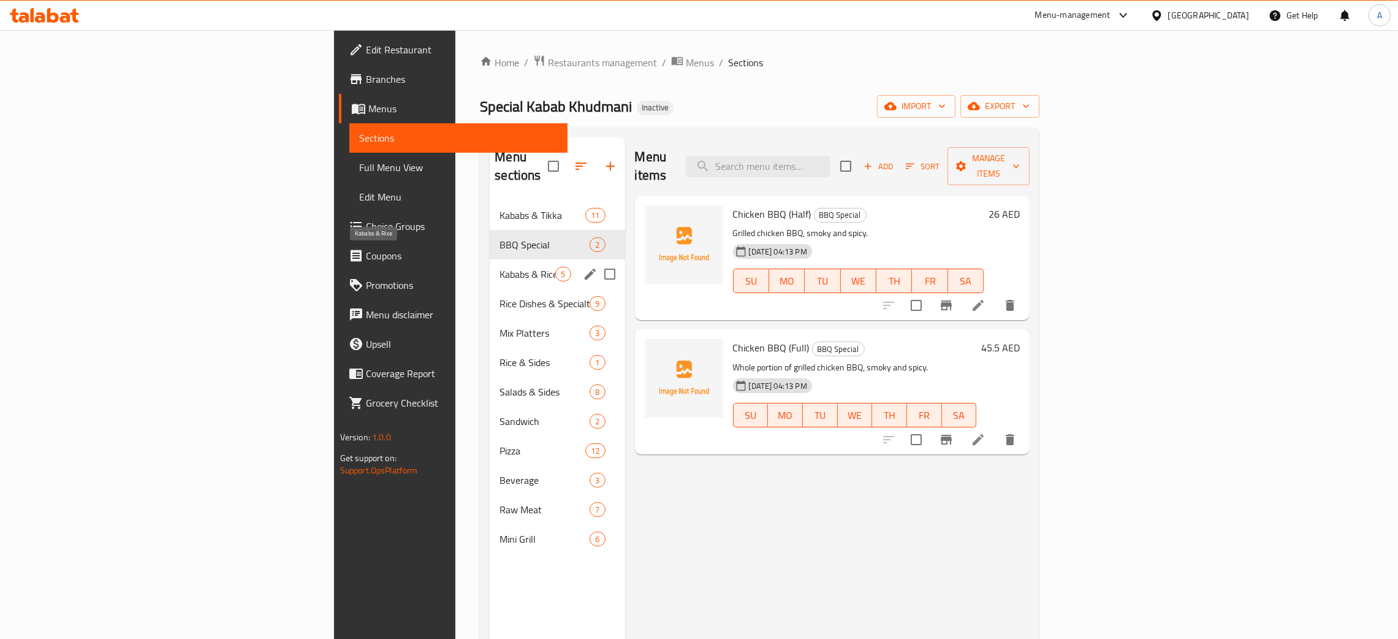
click at [499, 267] on span "Kababs & Rice" at bounding box center [527, 274] width 56 height 15
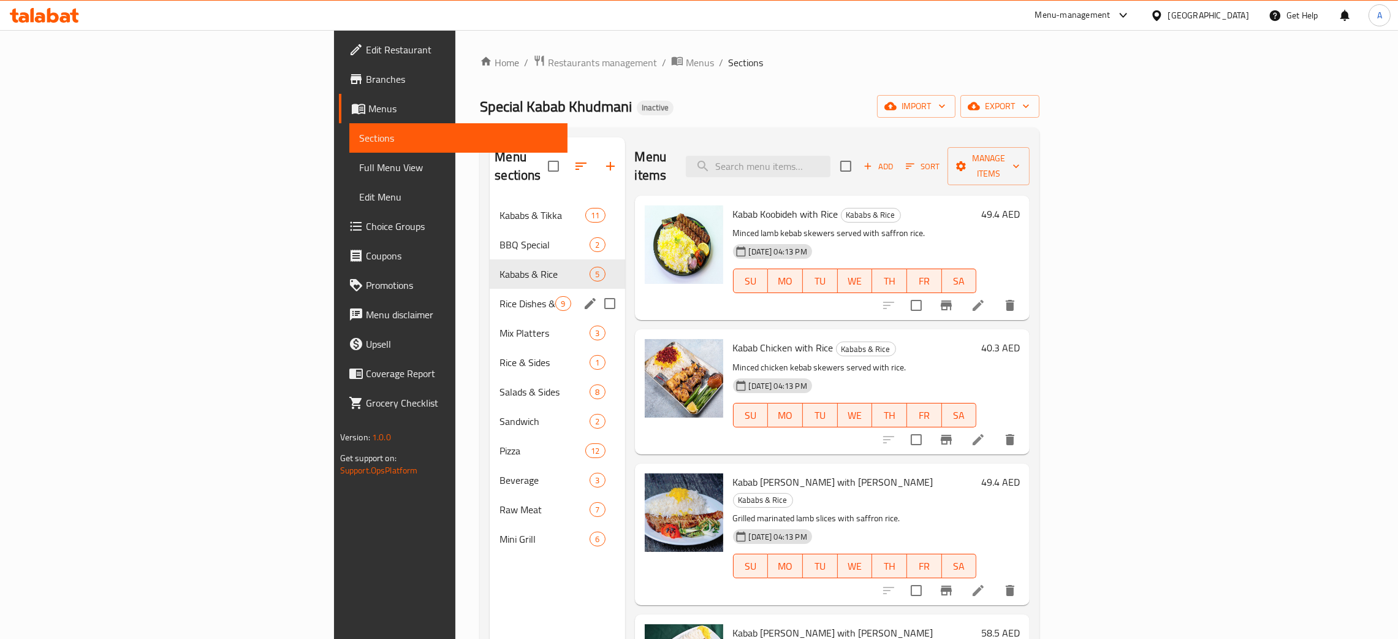
click at [490, 294] on div "Rice Dishes & Specialty Grill 9" at bounding box center [557, 303] width 135 height 29
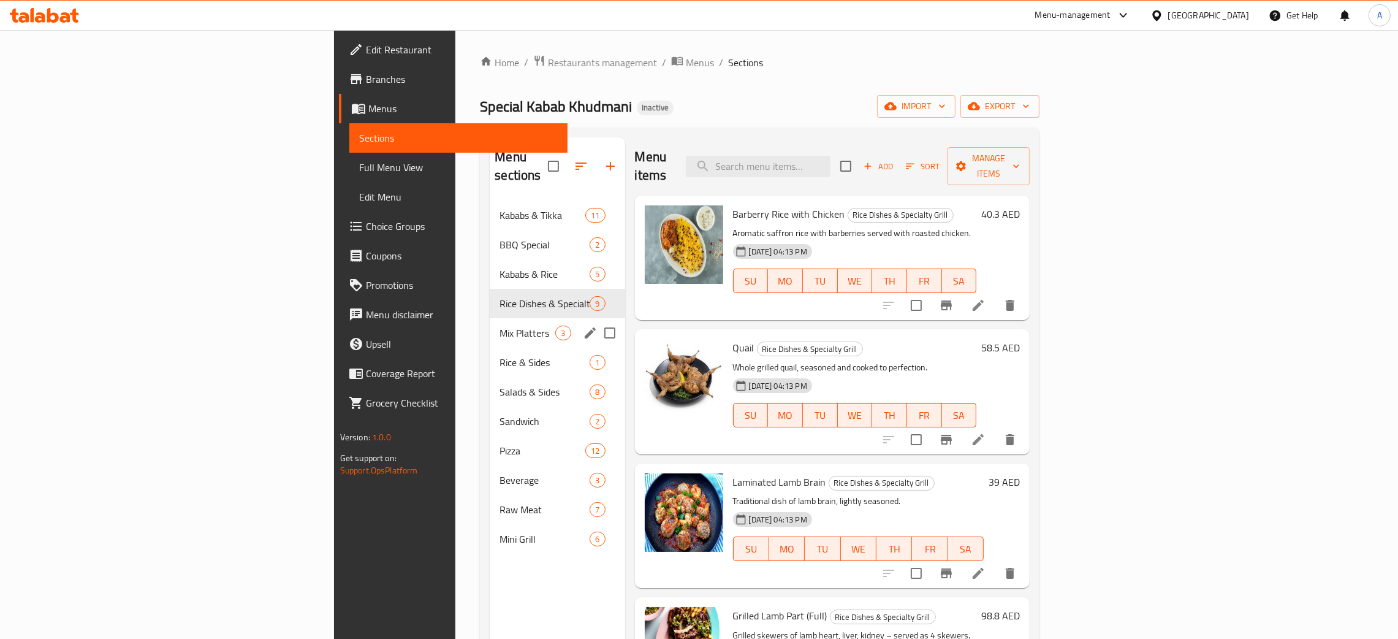
click at [490, 327] on div "Mix Platters 3" at bounding box center [557, 332] width 135 height 29
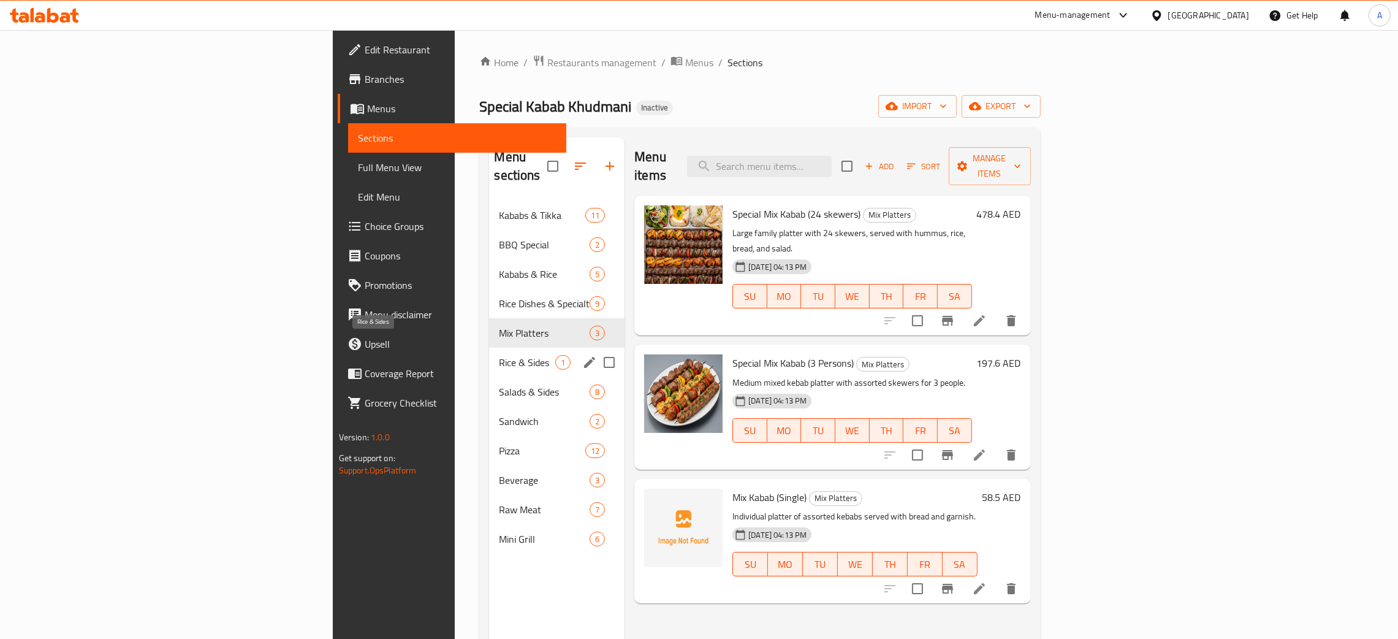
click at [499, 355] on span "Rice & Sides" at bounding box center [527, 362] width 56 height 15
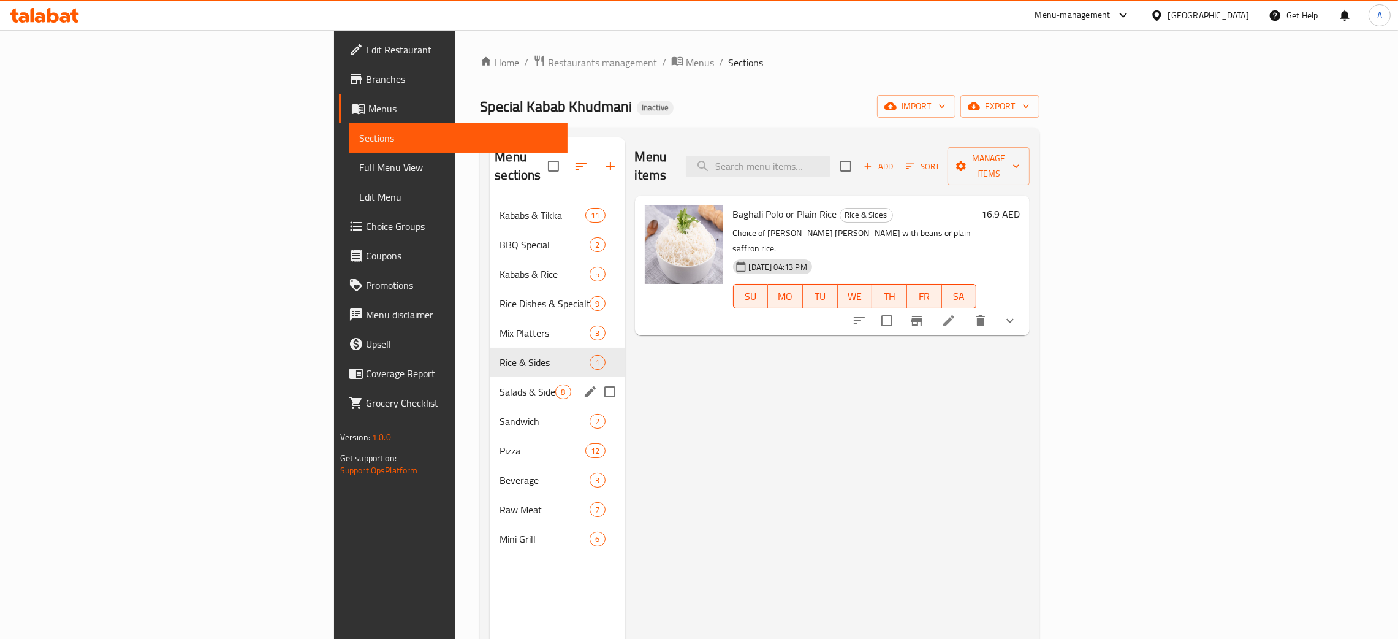
drag, startPoint x: 413, startPoint y: 386, endPoint x: 409, endPoint y: 380, distance: 7.1
click at [490, 385] on div "Salads & Sides 8" at bounding box center [557, 391] width 135 height 29
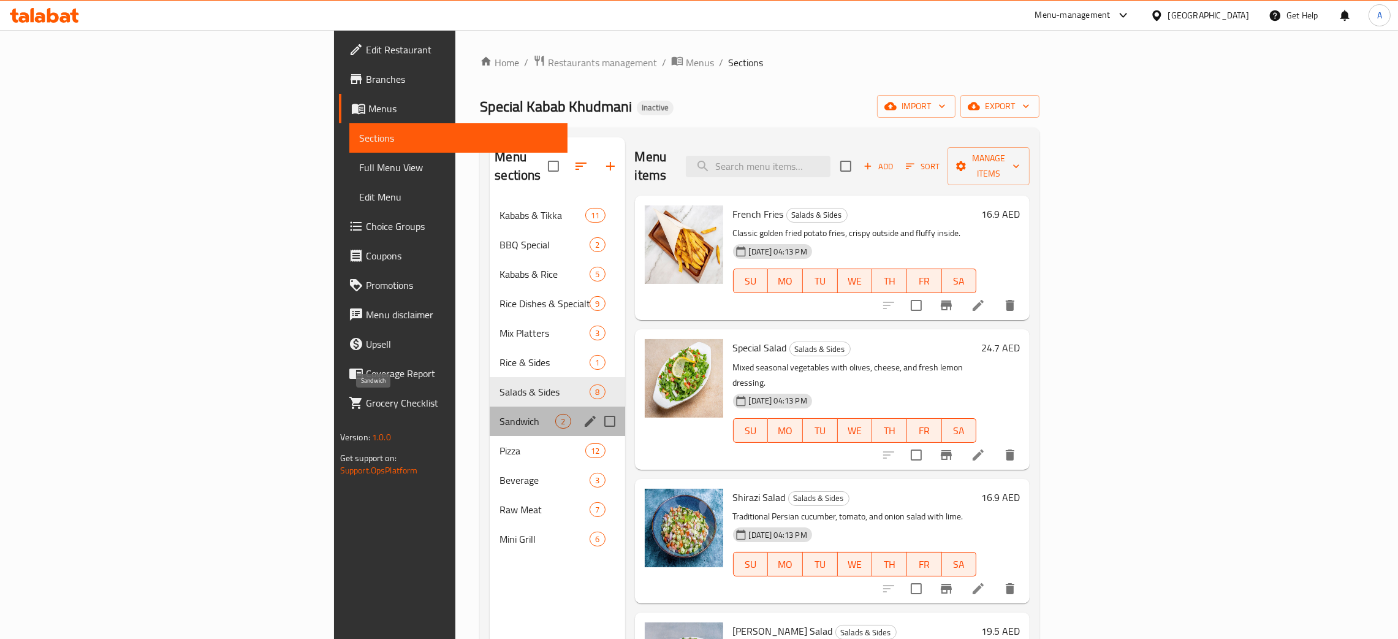
click at [499, 414] on span "Sandwich" at bounding box center [527, 421] width 56 height 15
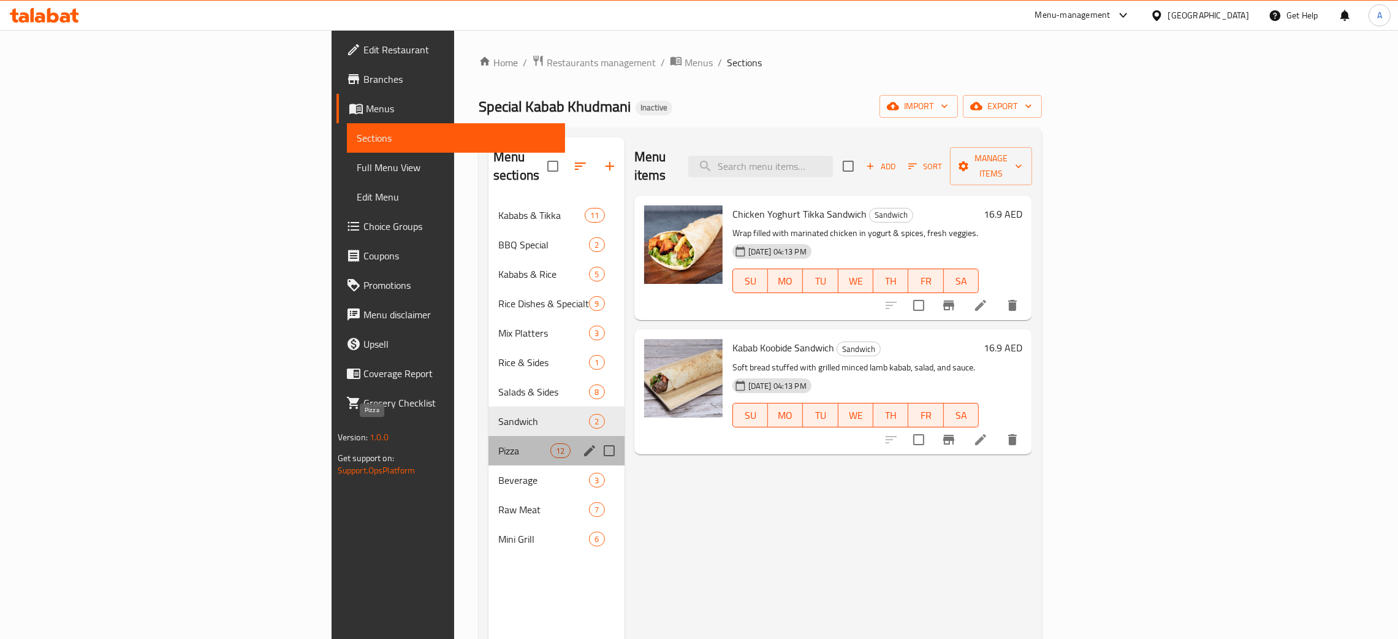
drag, startPoint x: 379, startPoint y: 436, endPoint x: 399, endPoint y: 420, distance: 24.9
click at [498, 443] on span "Pizza" at bounding box center [524, 450] width 52 height 15
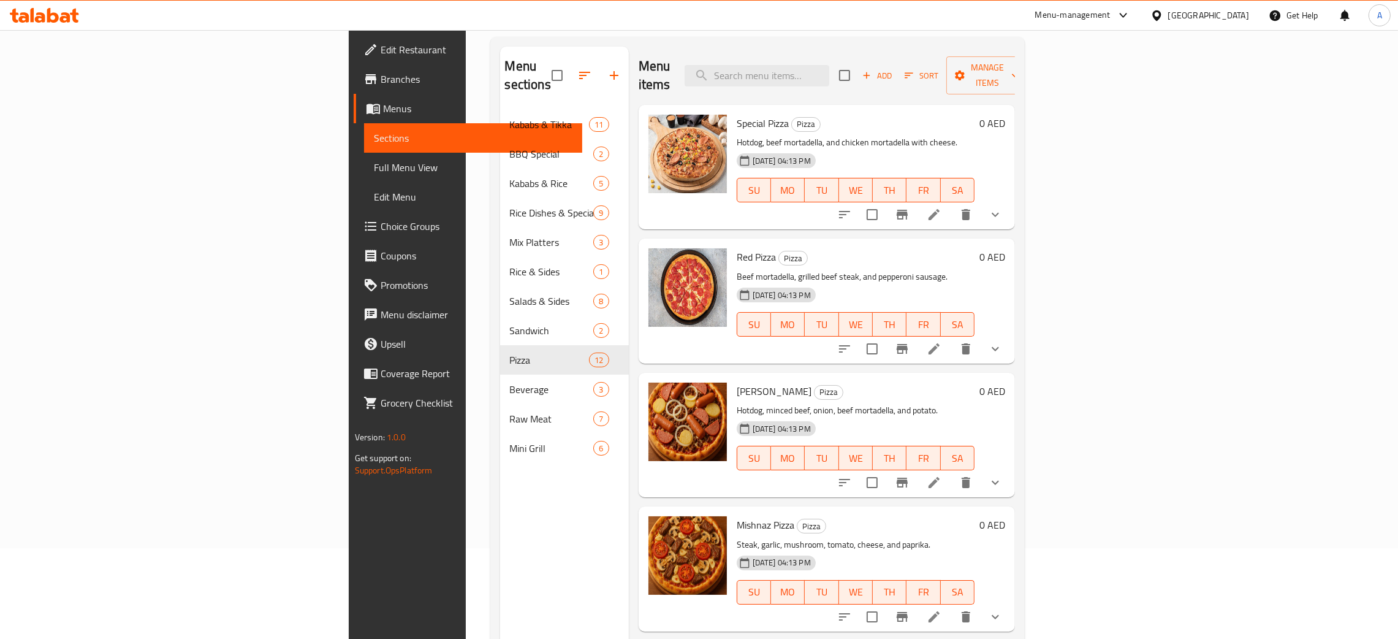
scroll to position [173, 0]
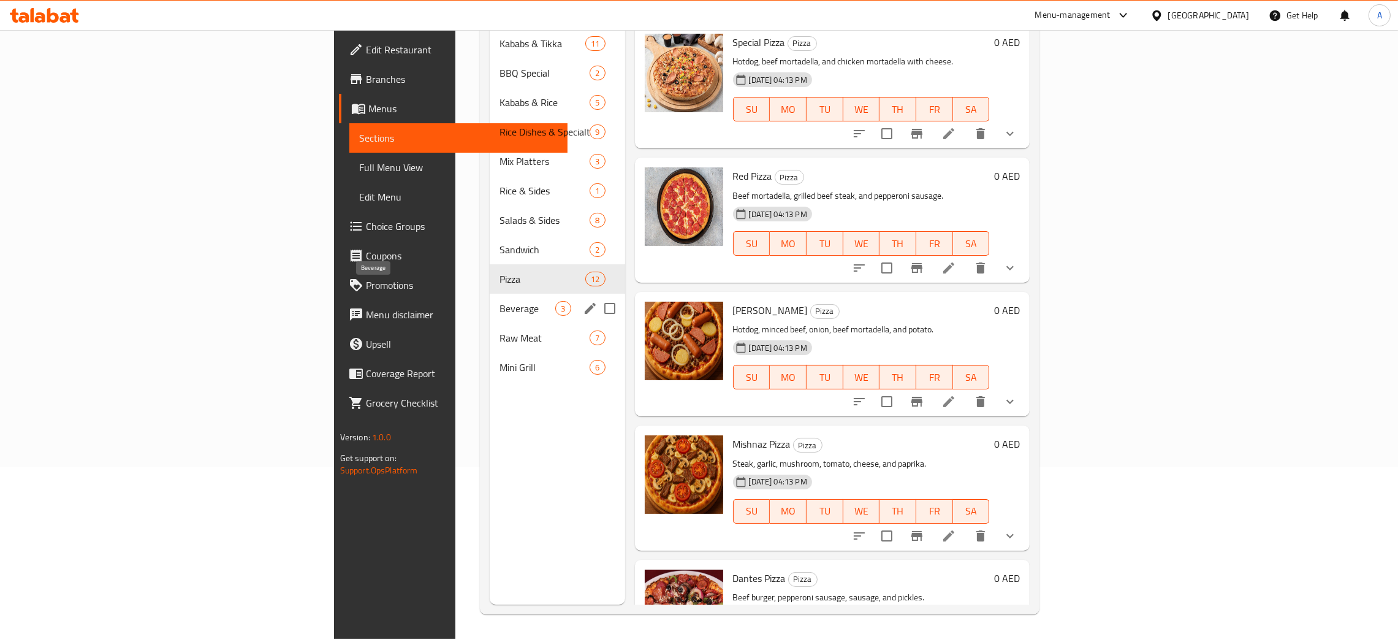
click at [499, 301] on span "Beverage" at bounding box center [527, 308] width 56 height 15
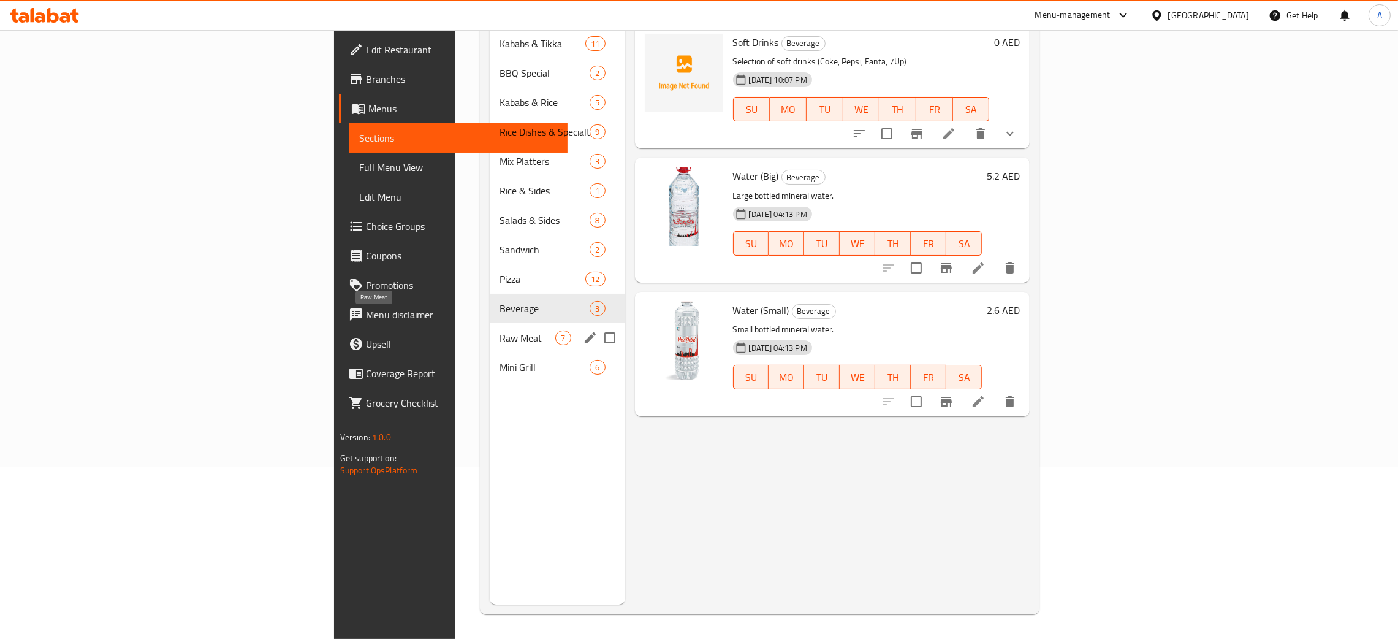
click at [499, 330] on span "Raw Meat" at bounding box center [527, 337] width 56 height 15
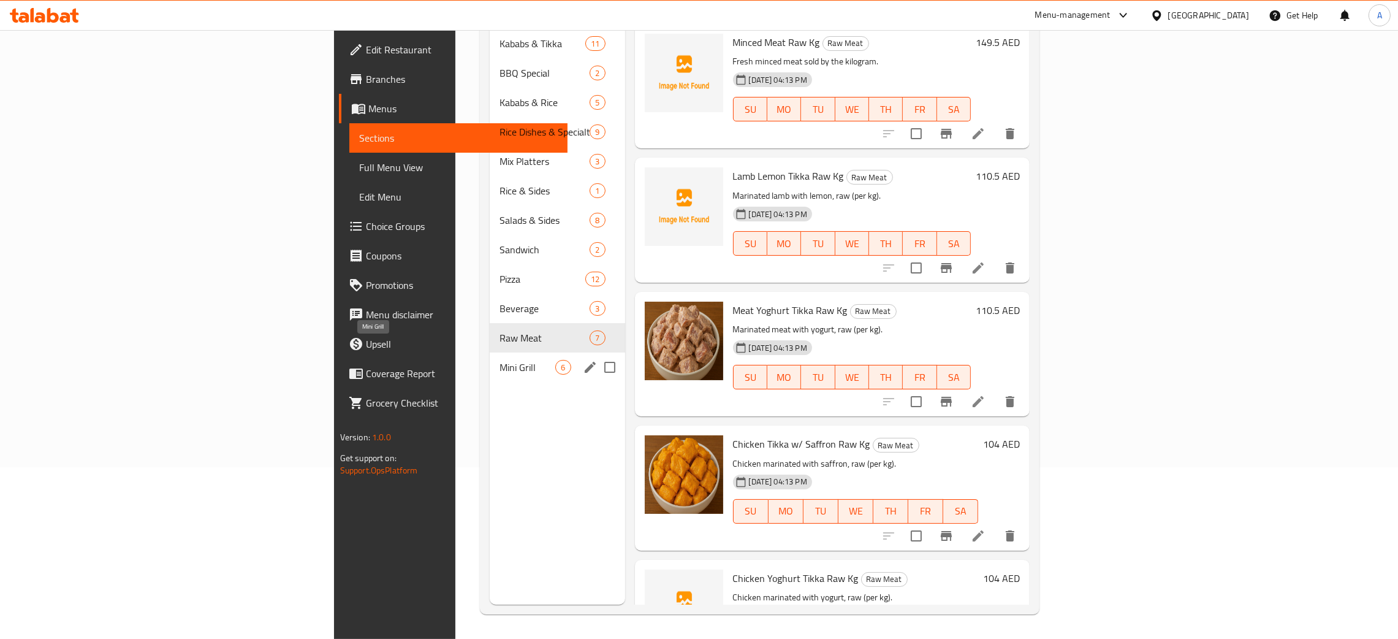
click at [499, 360] on span "Mini Grill" at bounding box center [527, 367] width 56 height 15
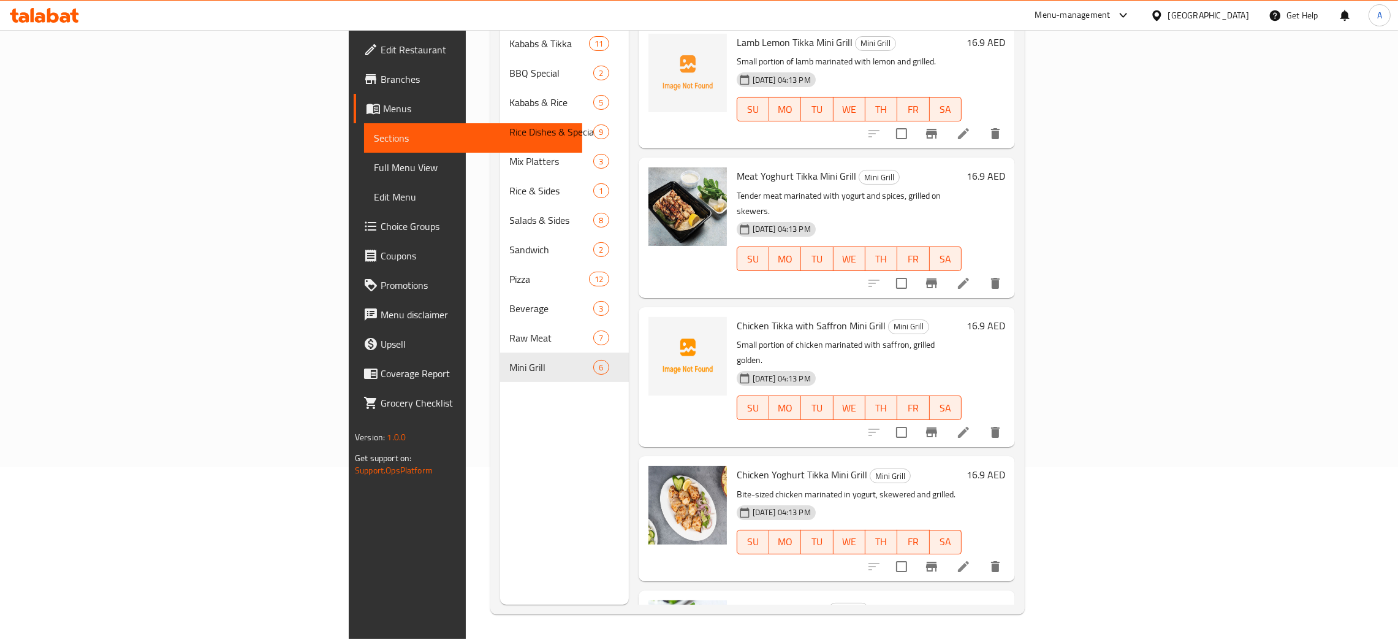
click at [381, 77] on span "Branches" at bounding box center [477, 79] width 192 height 15
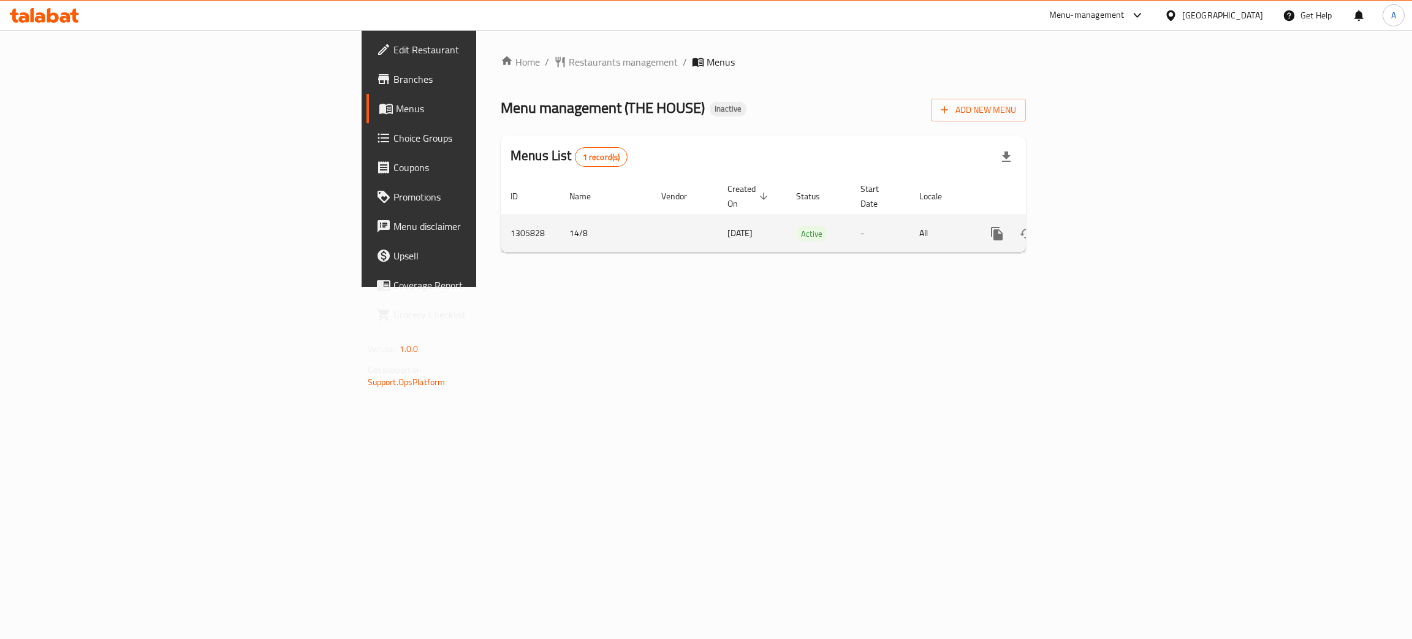
click at [1093, 226] on icon "enhanced table" at bounding box center [1085, 233] width 15 height 15
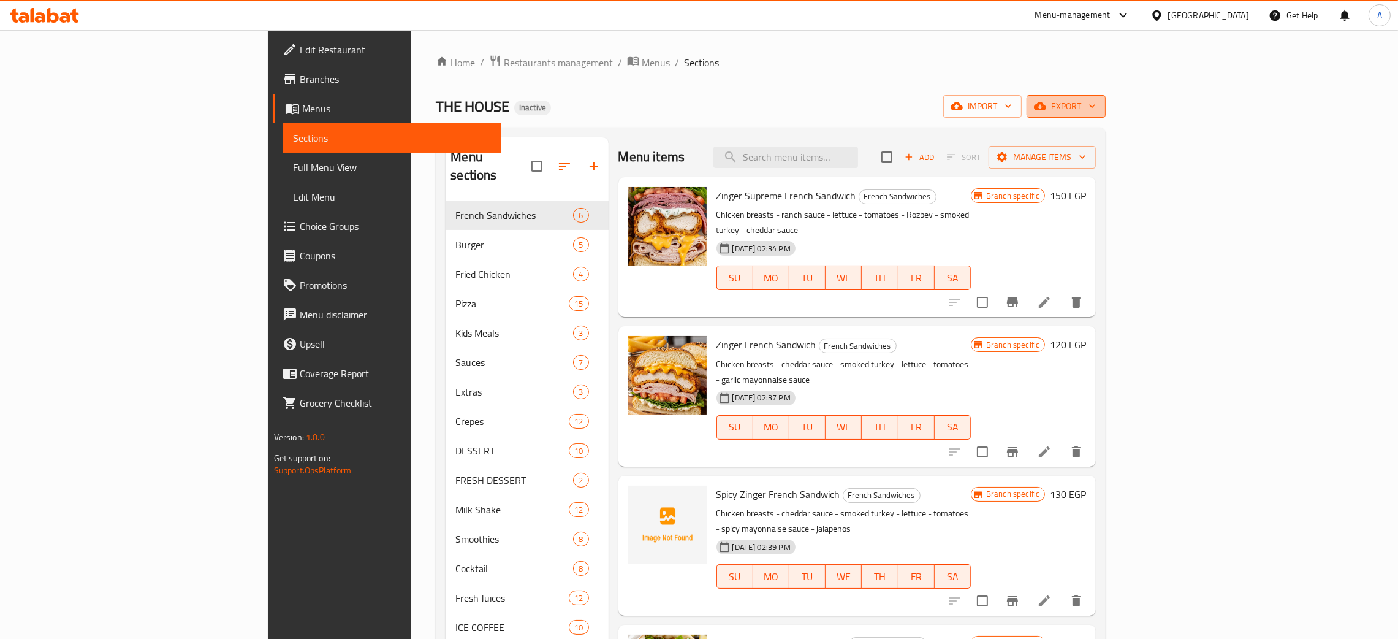
click at [1098, 102] on icon "button" at bounding box center [1092, 106] width 12 height 12
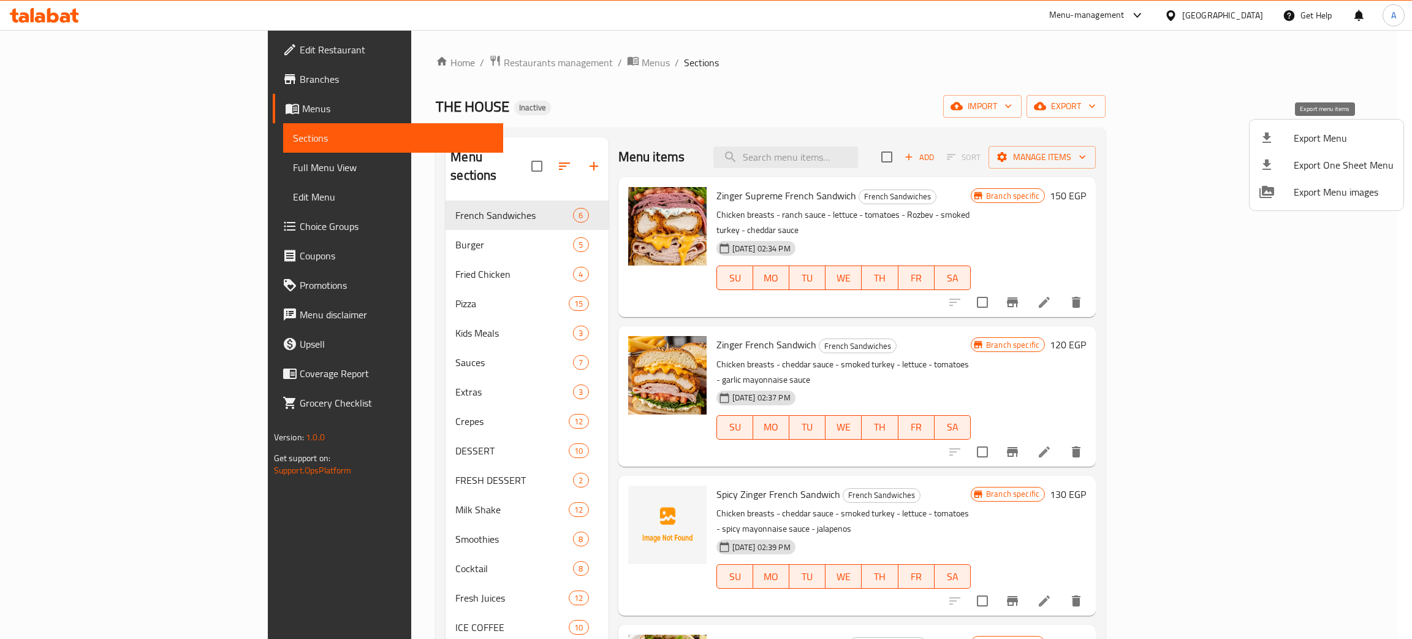
click at [1319, 138] on span "Export Menu" at bounding box center [1344, 138] width 100 height 15
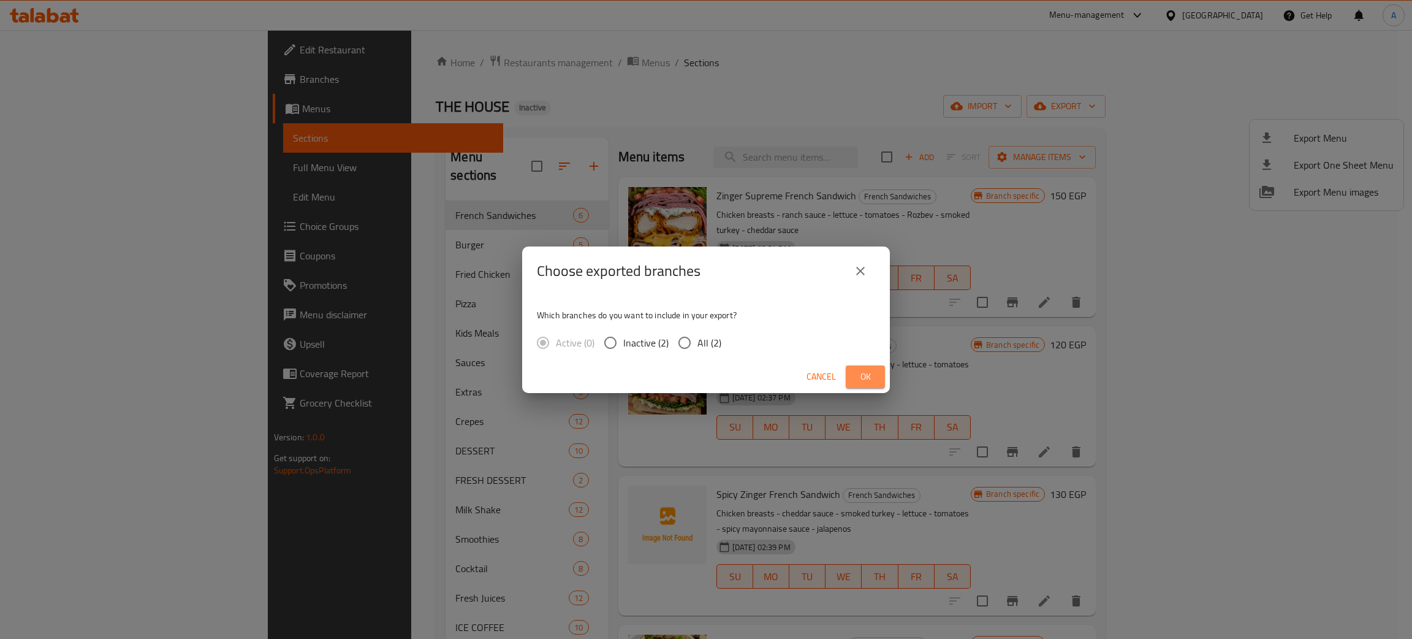
click at [859, 369] on span "Ok" at bounding box center [866, 376] width 20 height 15
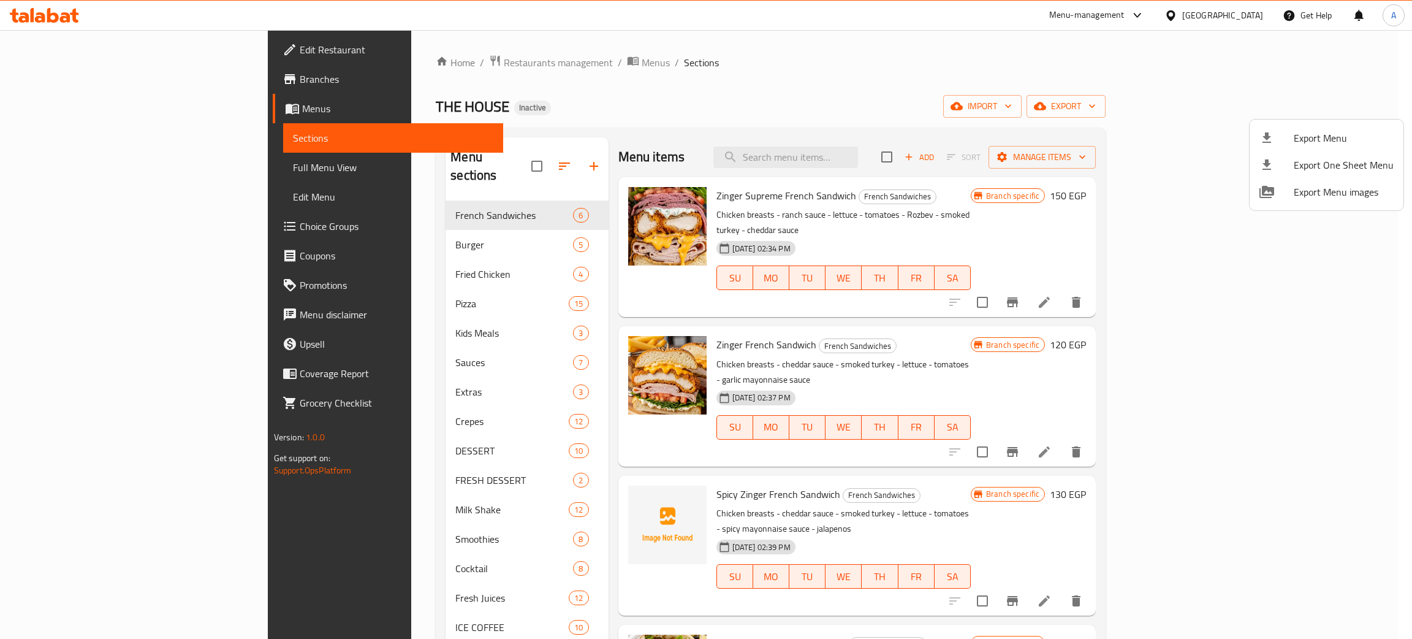
click at [53, 79] on div at bounding box center [706, 319] width 1412 height 639
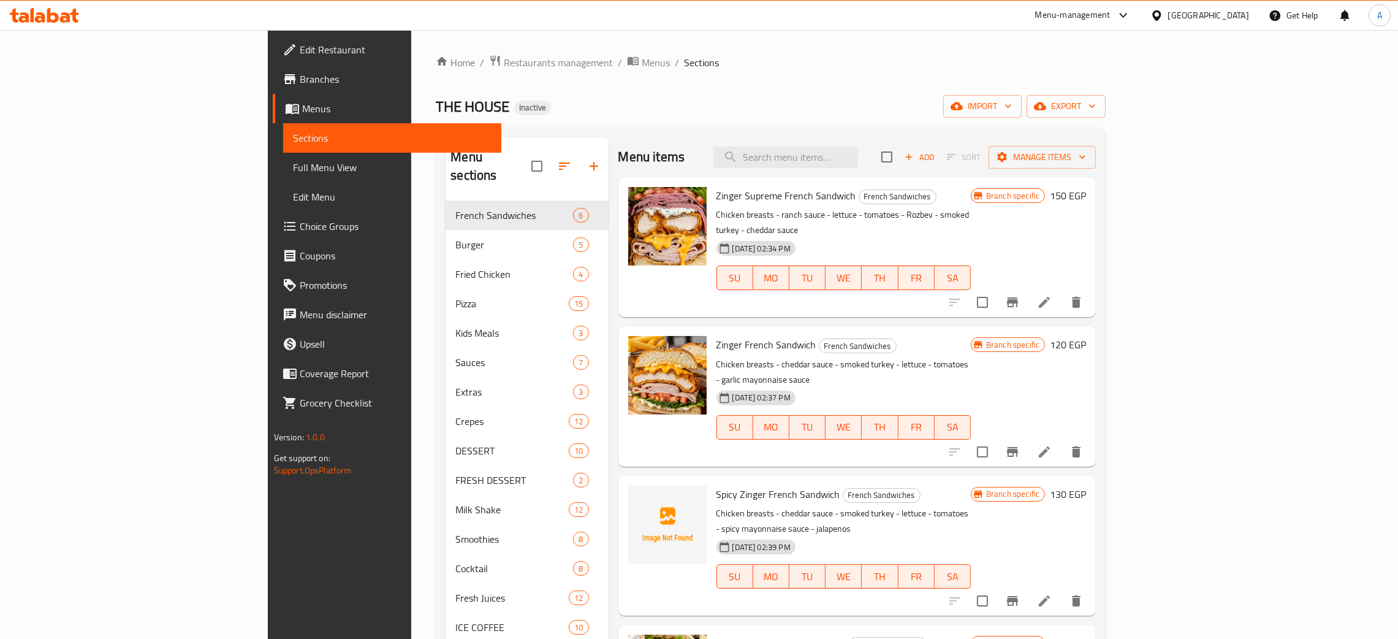
click at [300, 46] on span "Edit Restaurant" at bounding box center [396, 49] width 192 height 15
